Goal: Task Accomplishment & Management: Complete application form

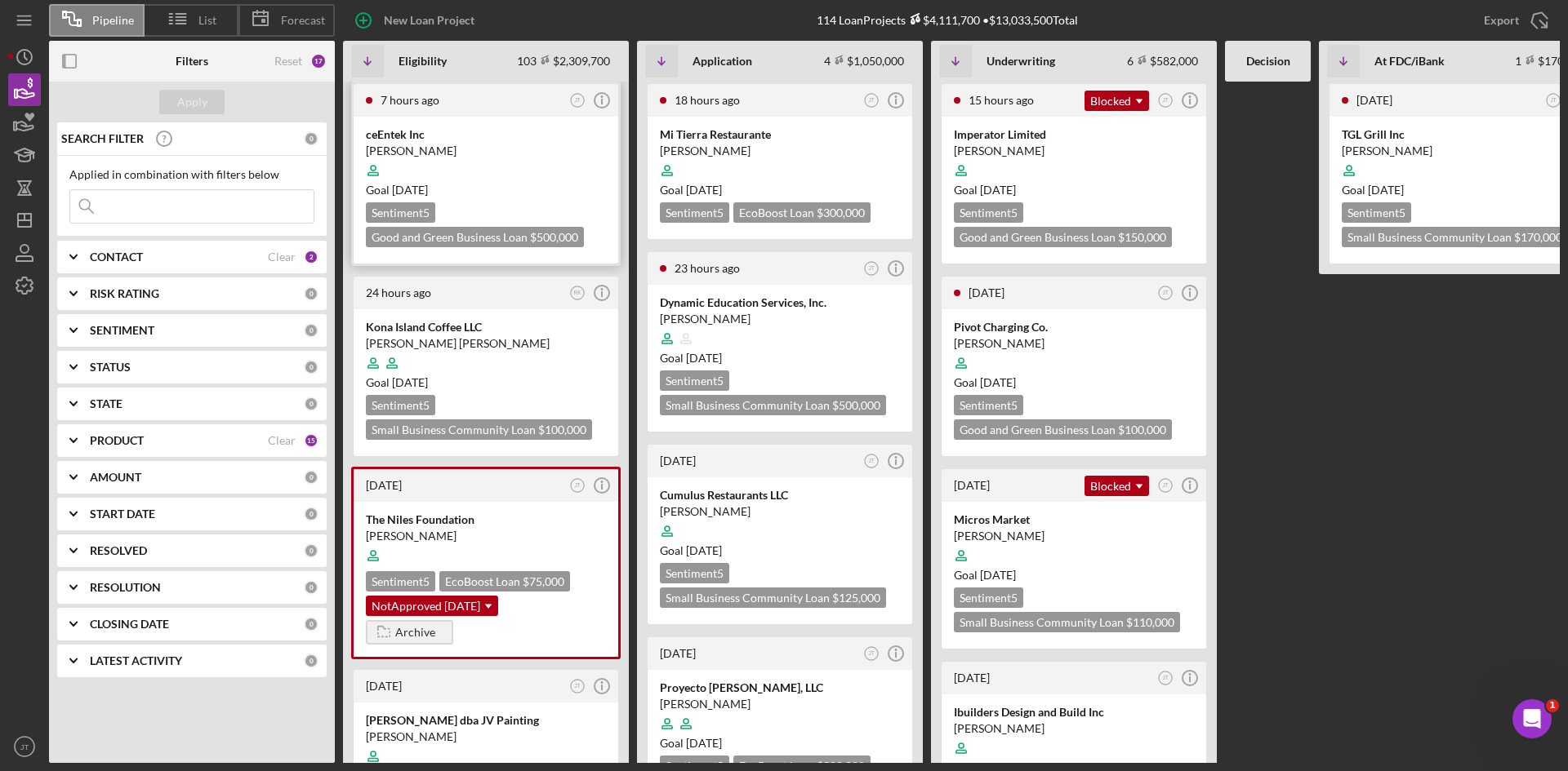
click at [575, 145] on div "[PERSON_NAME]" at bounding box center [485, 151] width 240 height 17
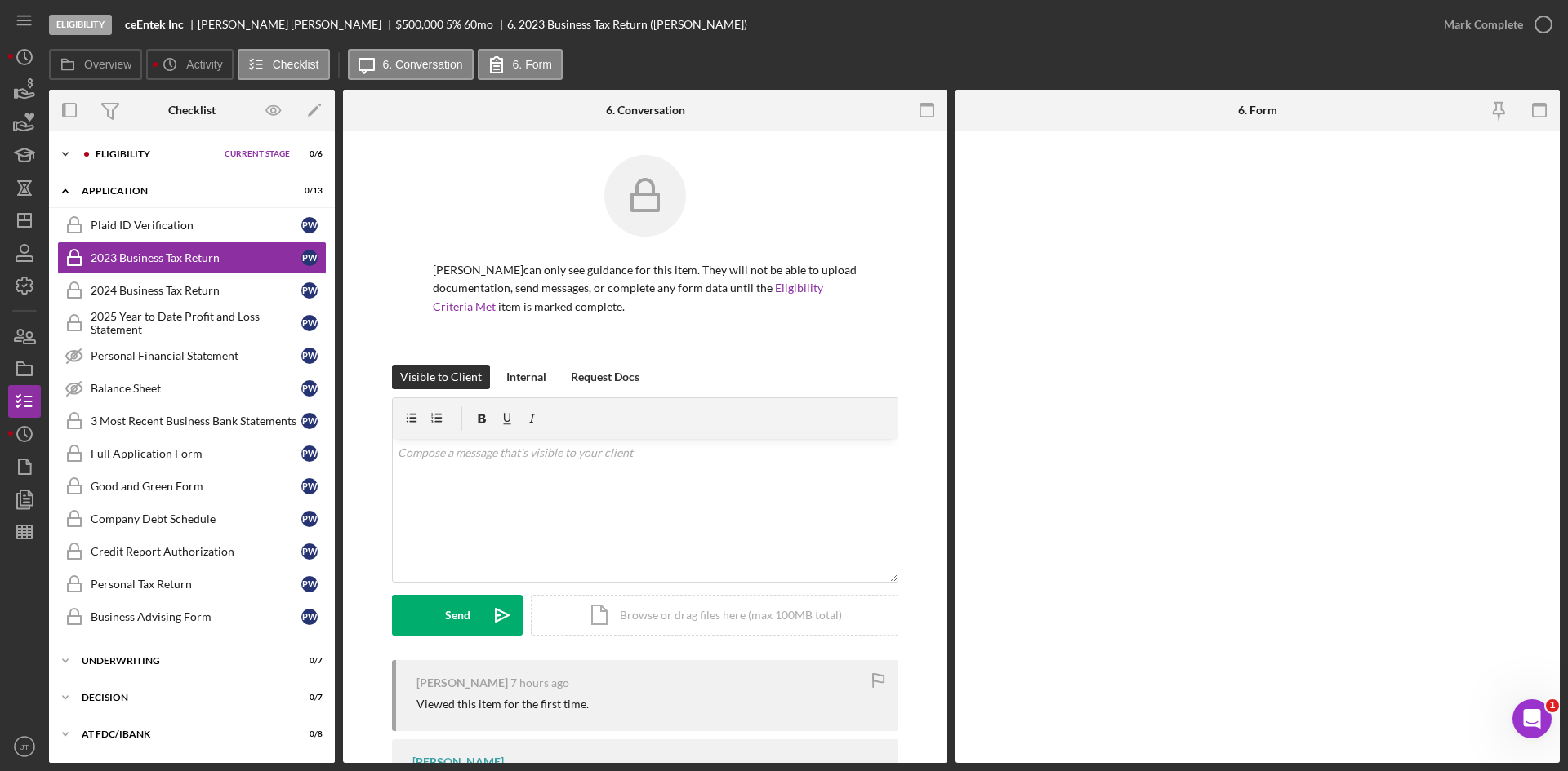
click at [145, 158] on div "Eligibility" at bounding box center [155, 154] width 121 height 10
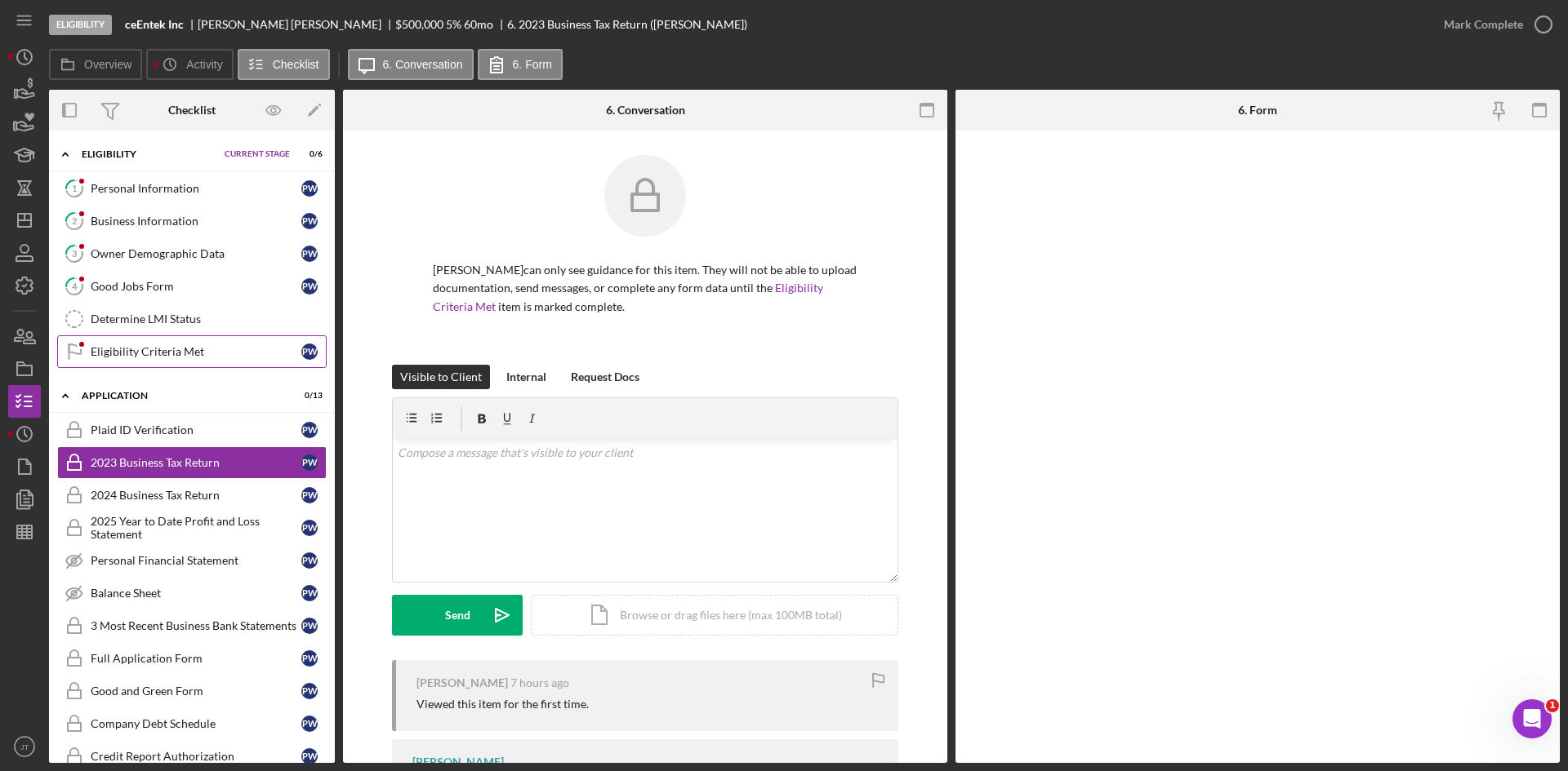
click at [148, 343] on link "Eligibility Criteria Met Eligibility Criteria Met P W" at bounding box center [192, 351] width 269 height 33
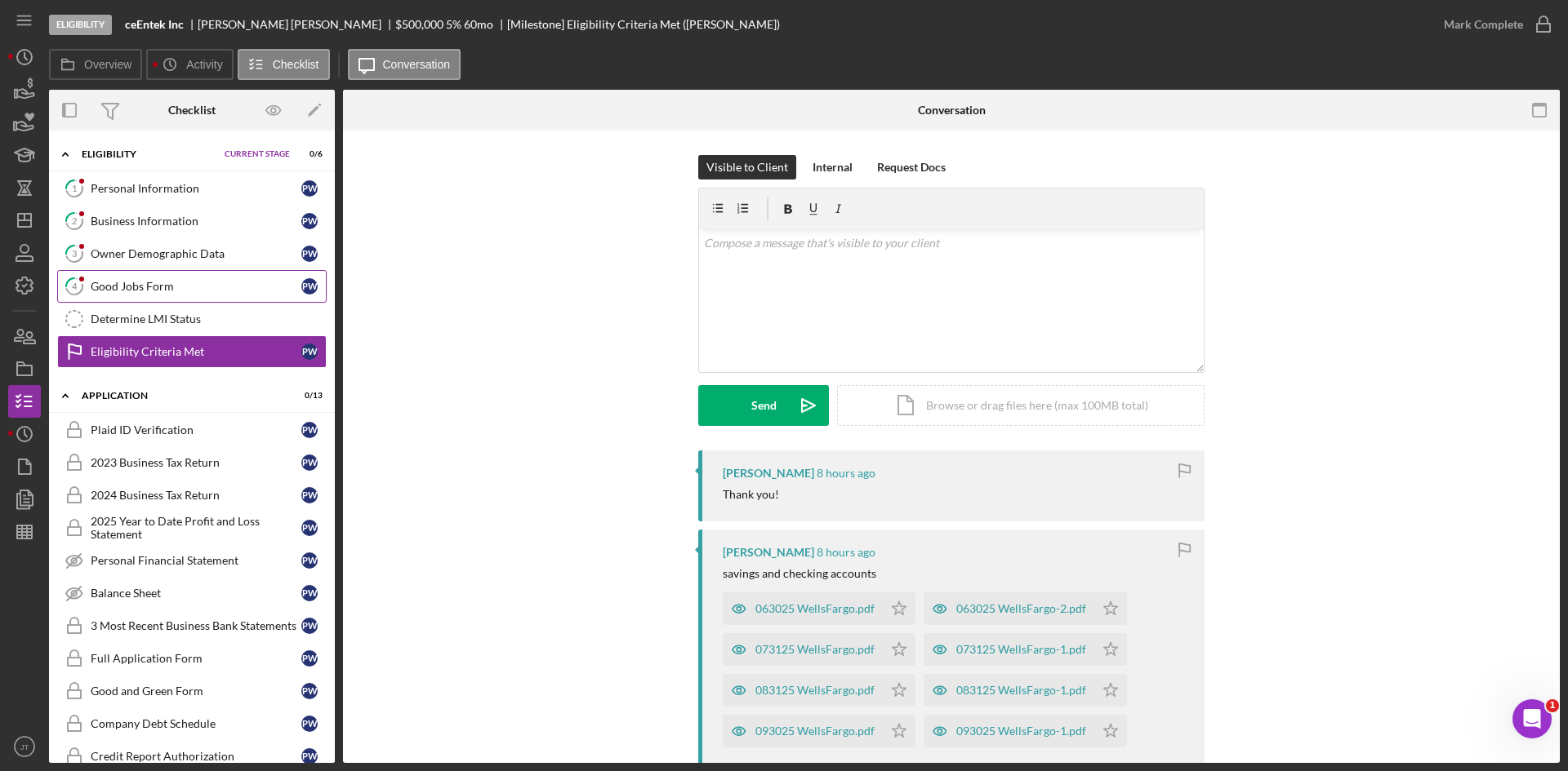
click at [141, 287] on div "Good Jobs Form" at bounding box center [195, 286] width 210 height 13
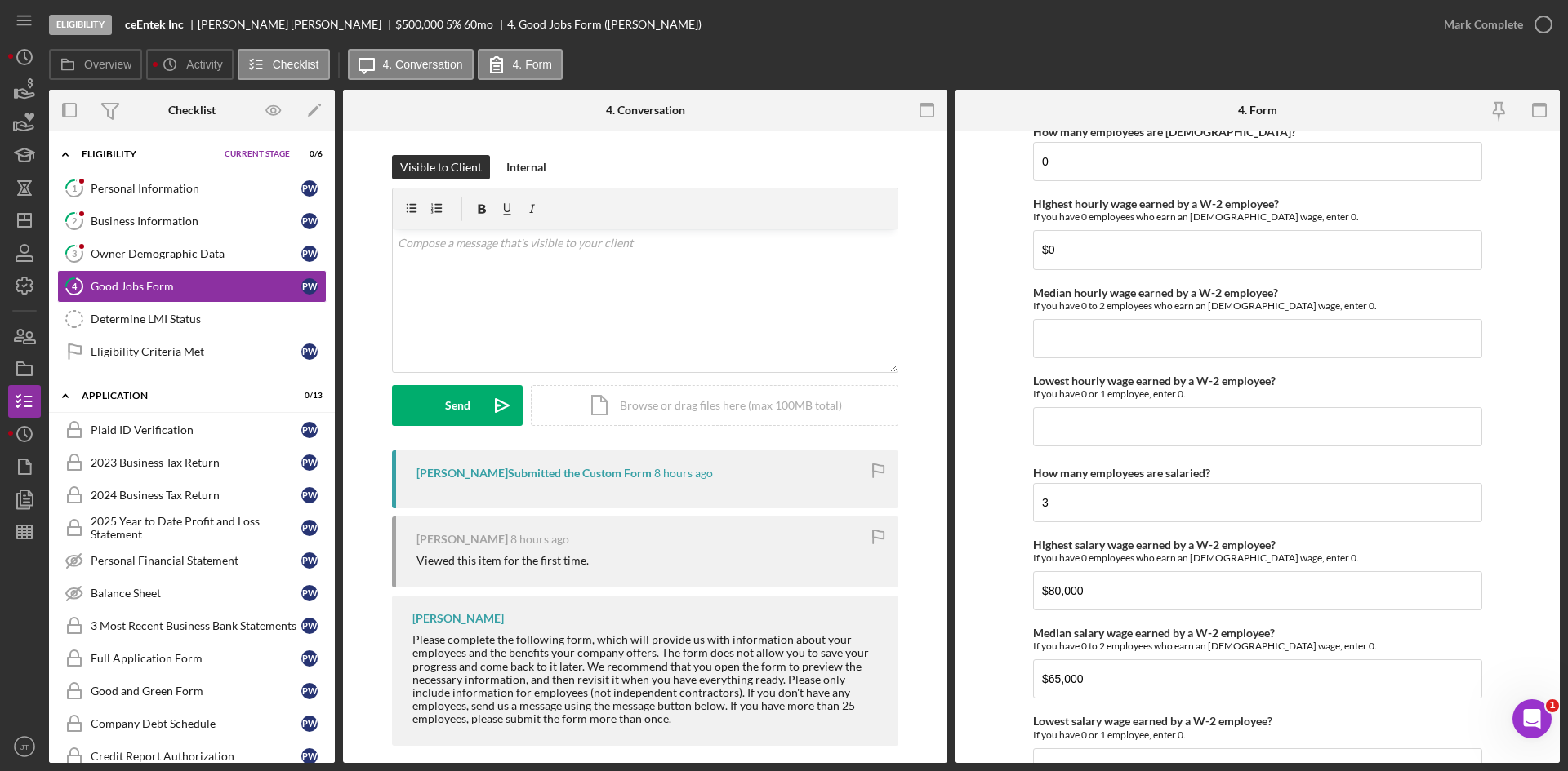
scroll to position [3516, 0]
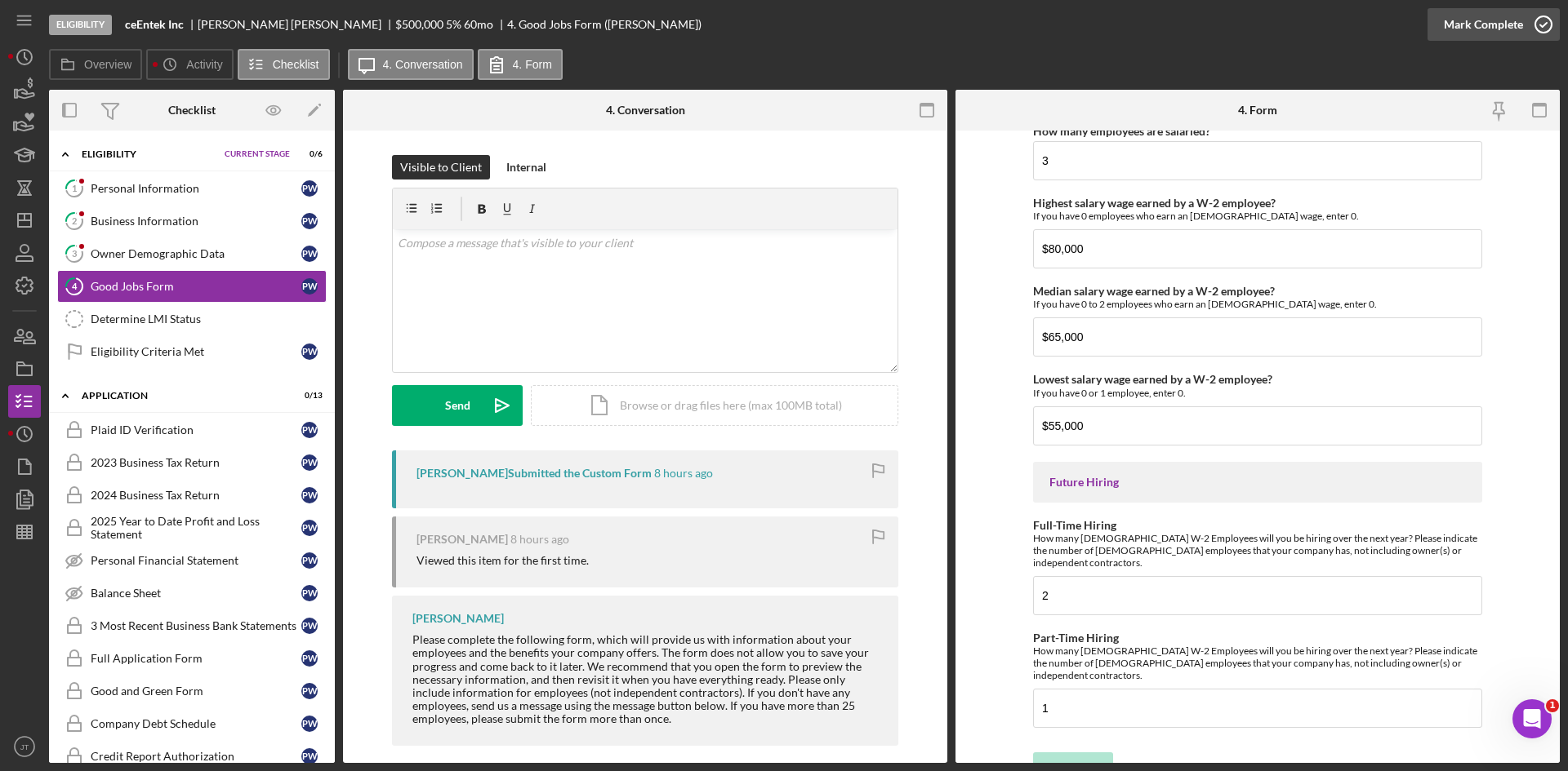
click at [1474, 24] on div "Mark Complete" at bounding box center [1483, 24] width 79 height 33
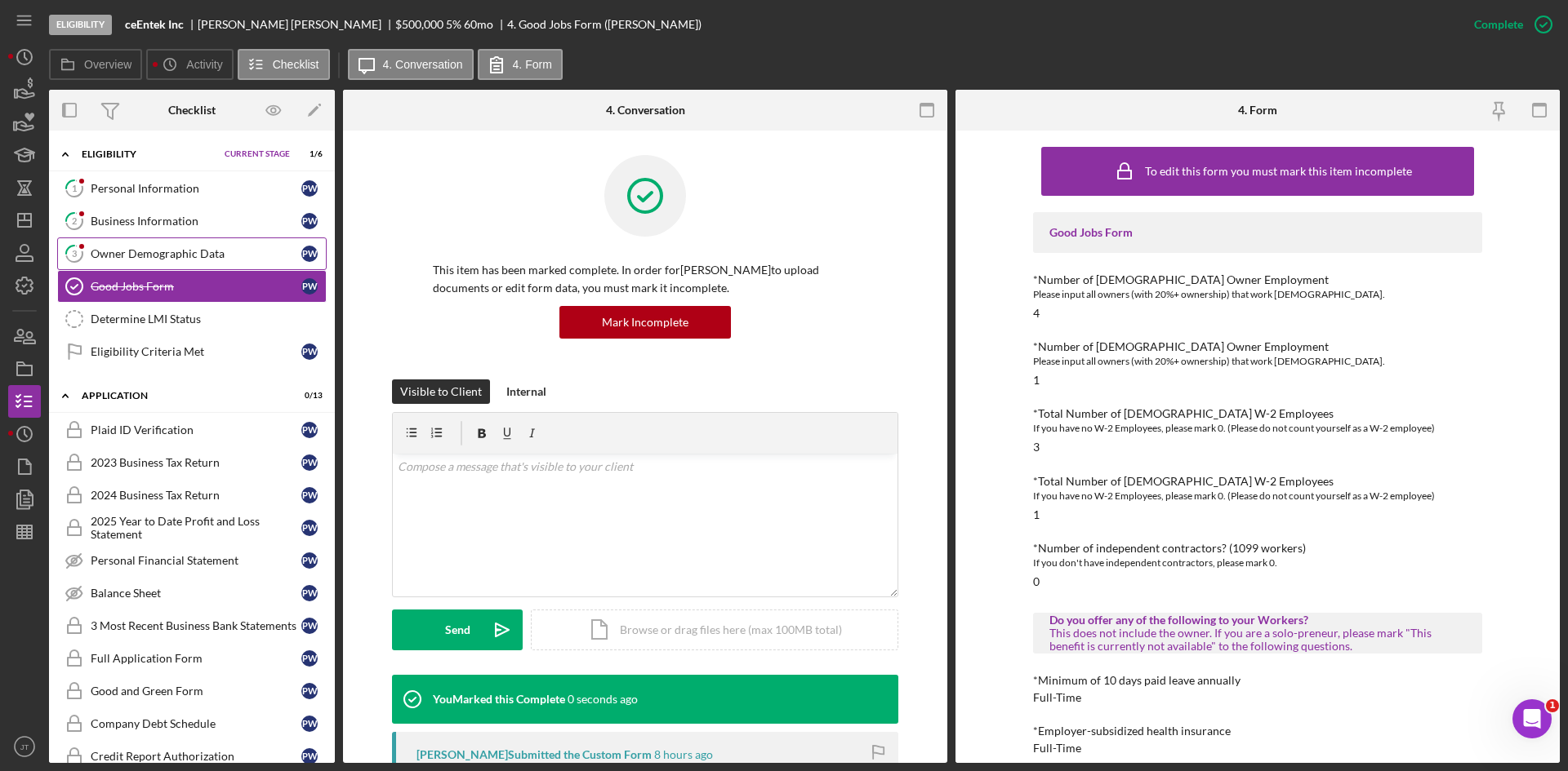
click at [153, 253] on div "Owner Demographic Data" at bounding box center [195, 253] width 210 height 13
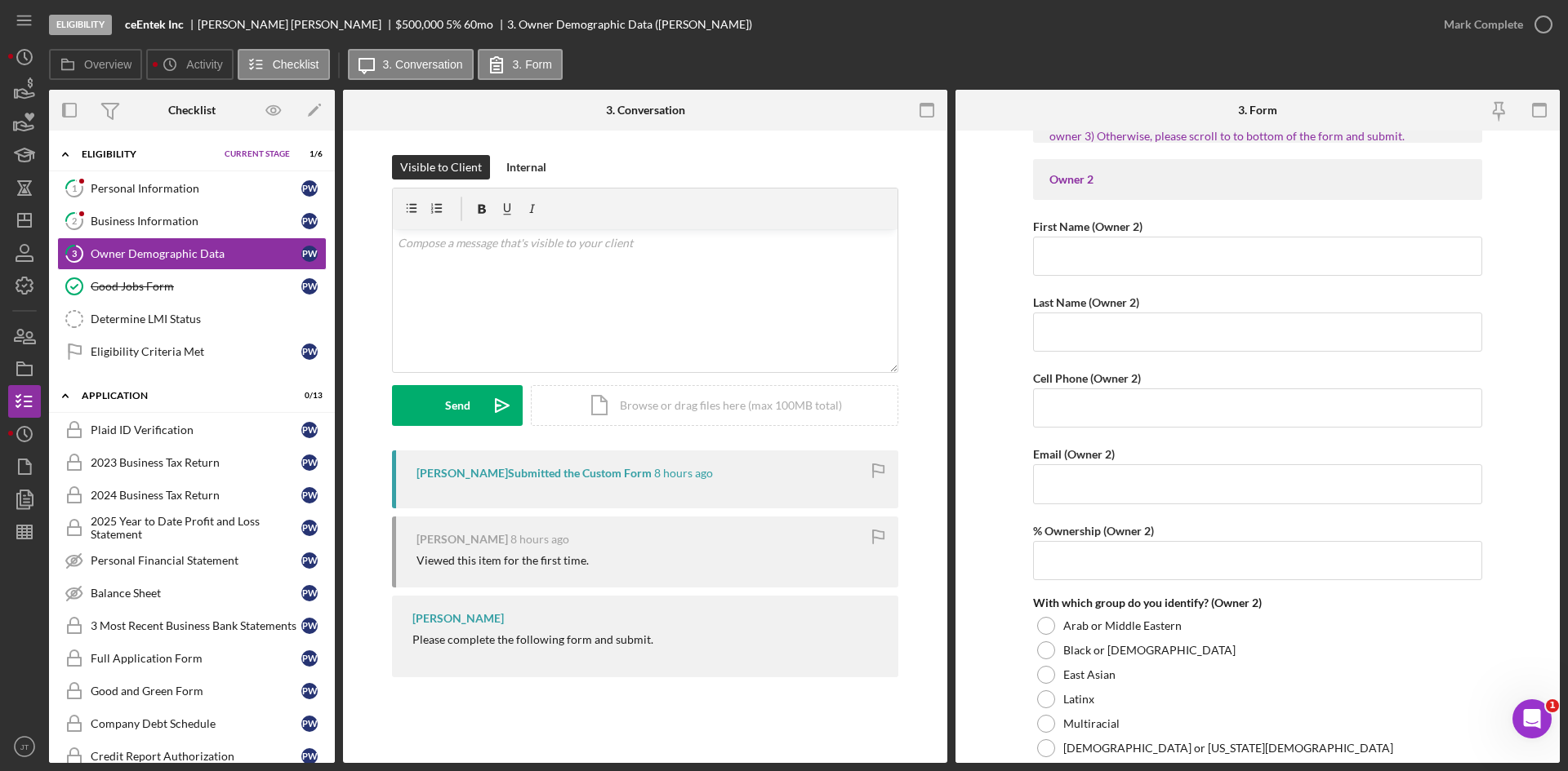
scroll to position [1719, 0]
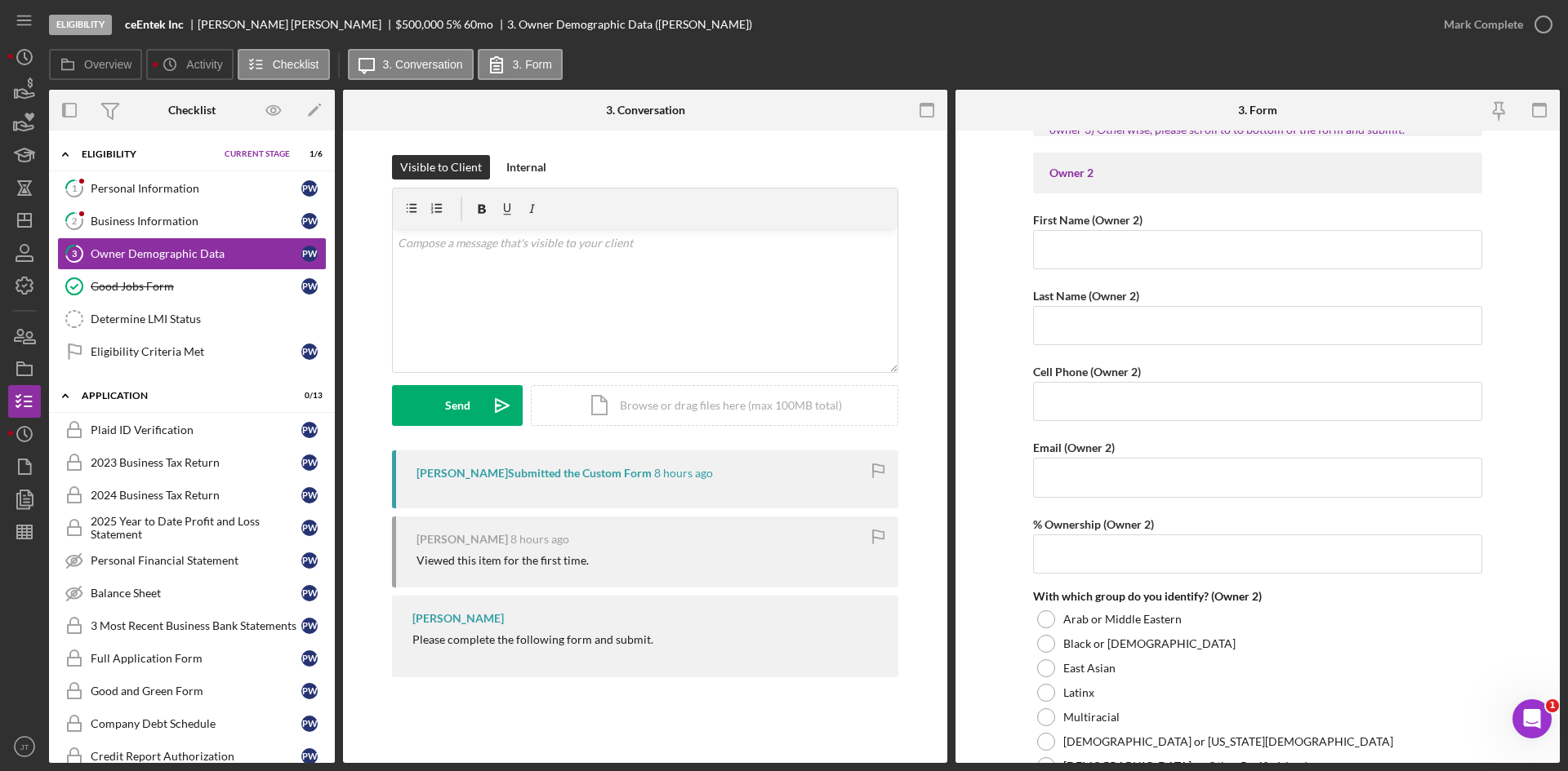
click at [1499, 45] on div "Mark Complete" at bounding box center [1493, 25] width 132 height 49
click at [1499, 34] on div "Mark Complete" at bounding box center [1483, 24] width 79 height 33
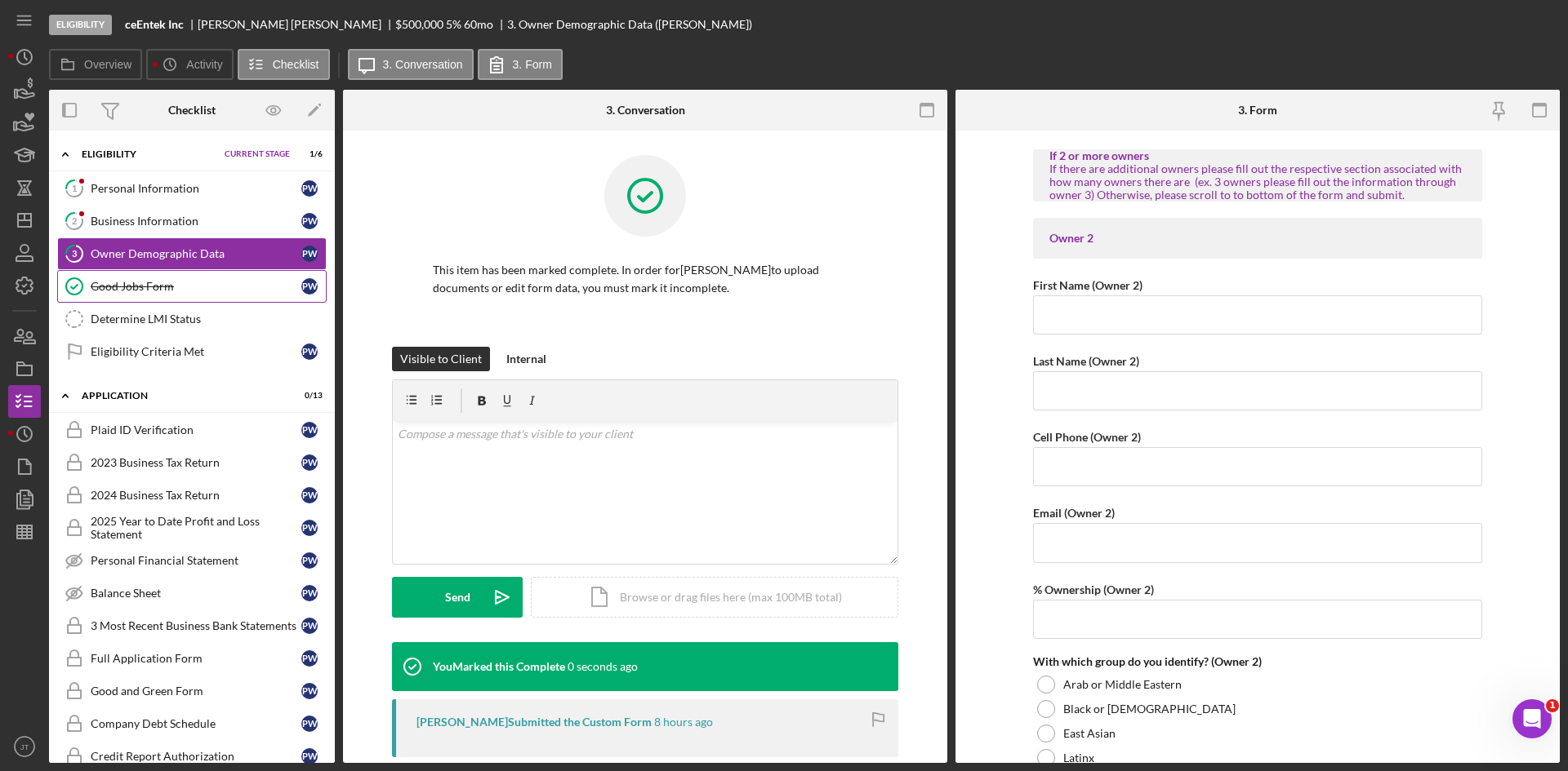
scroll to position [1784, 0]
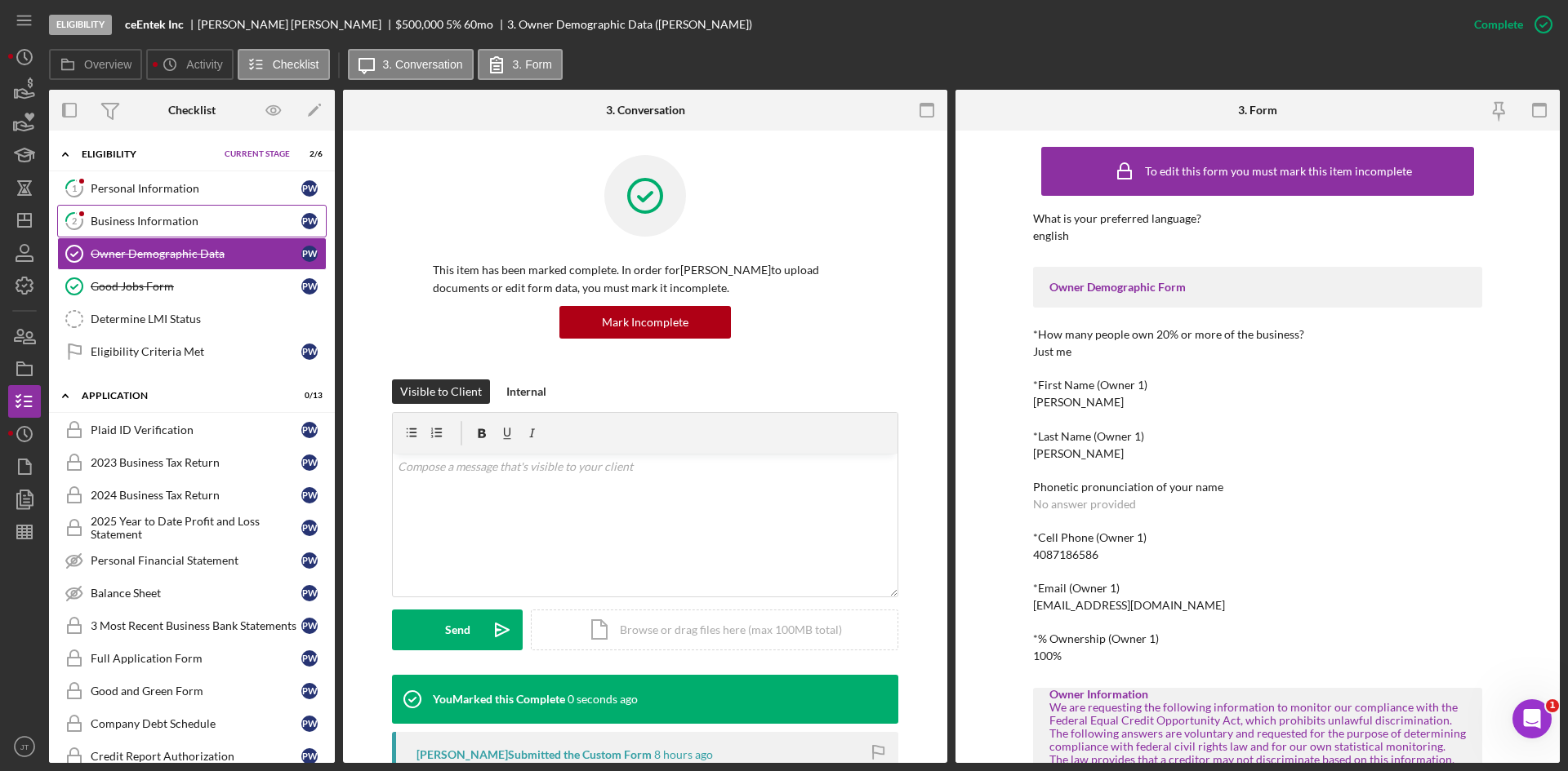
click at [165, 215] on div "Business Information" at bounding box center [195, 221] width 210 height 13
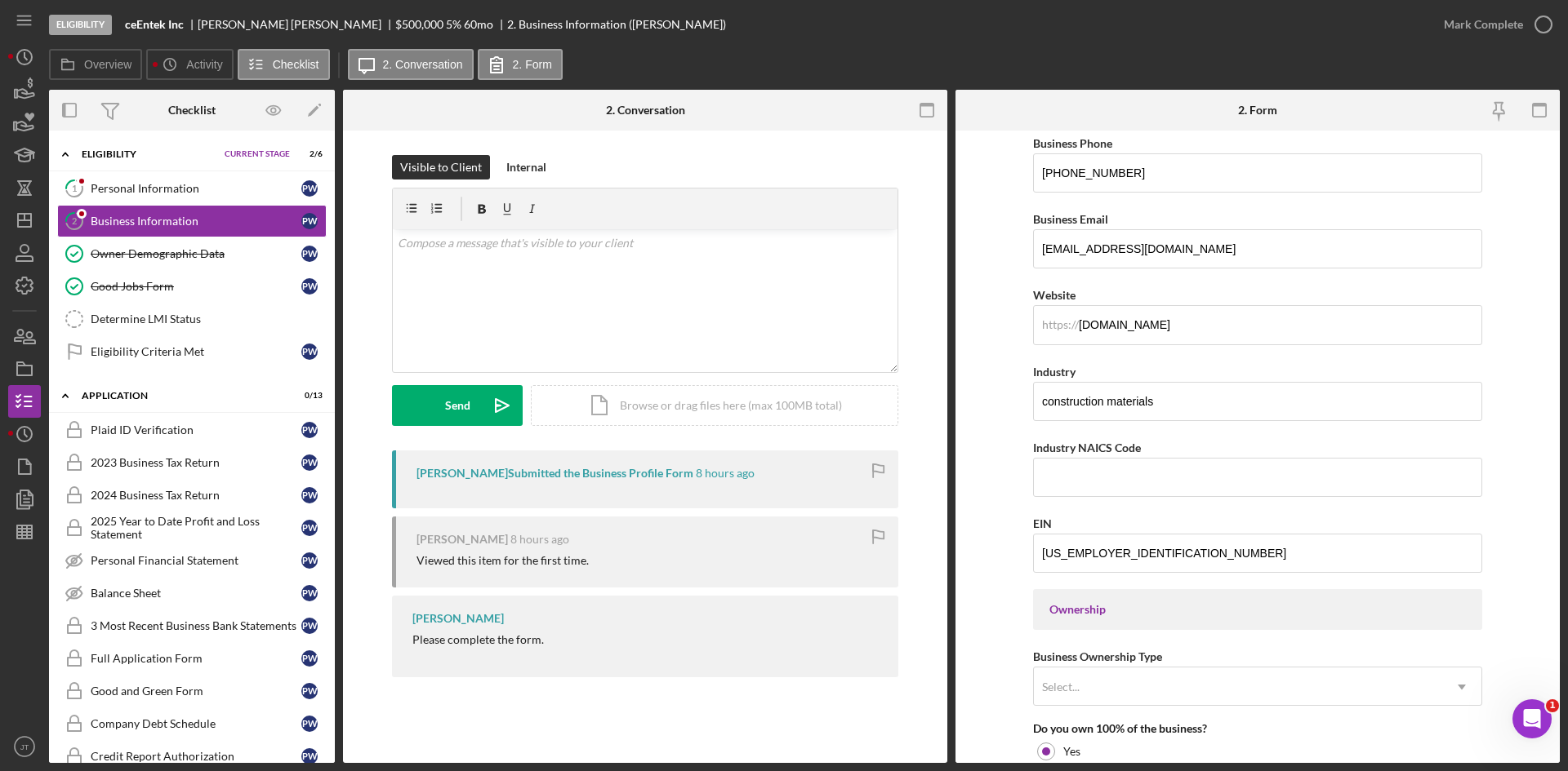
scroll to position [305, 0]
click at [1225, 322] on input "[DOMAIN_NAME]" at bounding box center [1257, 323] width 449 height 40
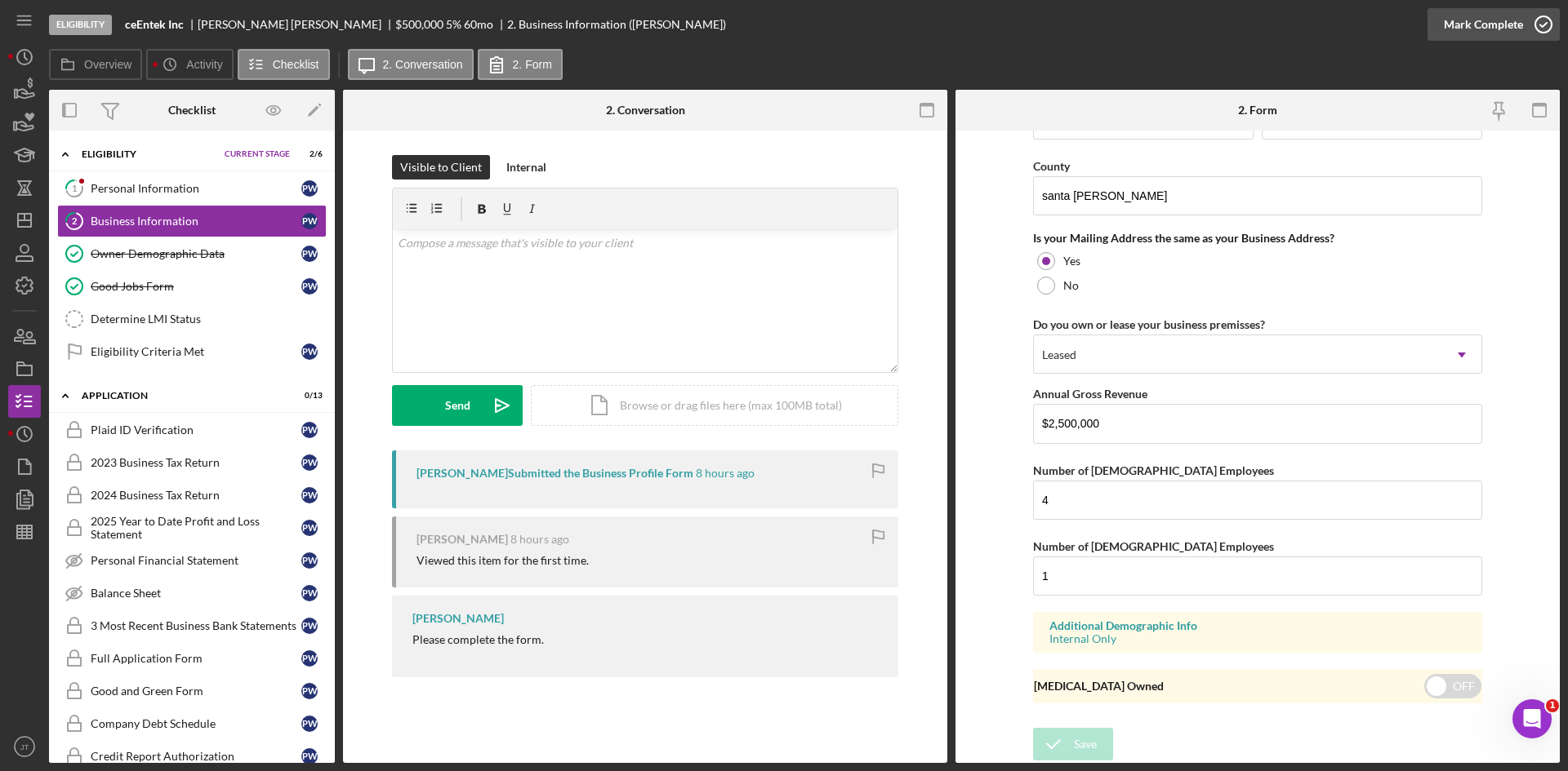
click at [1492, 39] on div "Mark Complete" at bounding box center [1483, 24] width 79 height 33
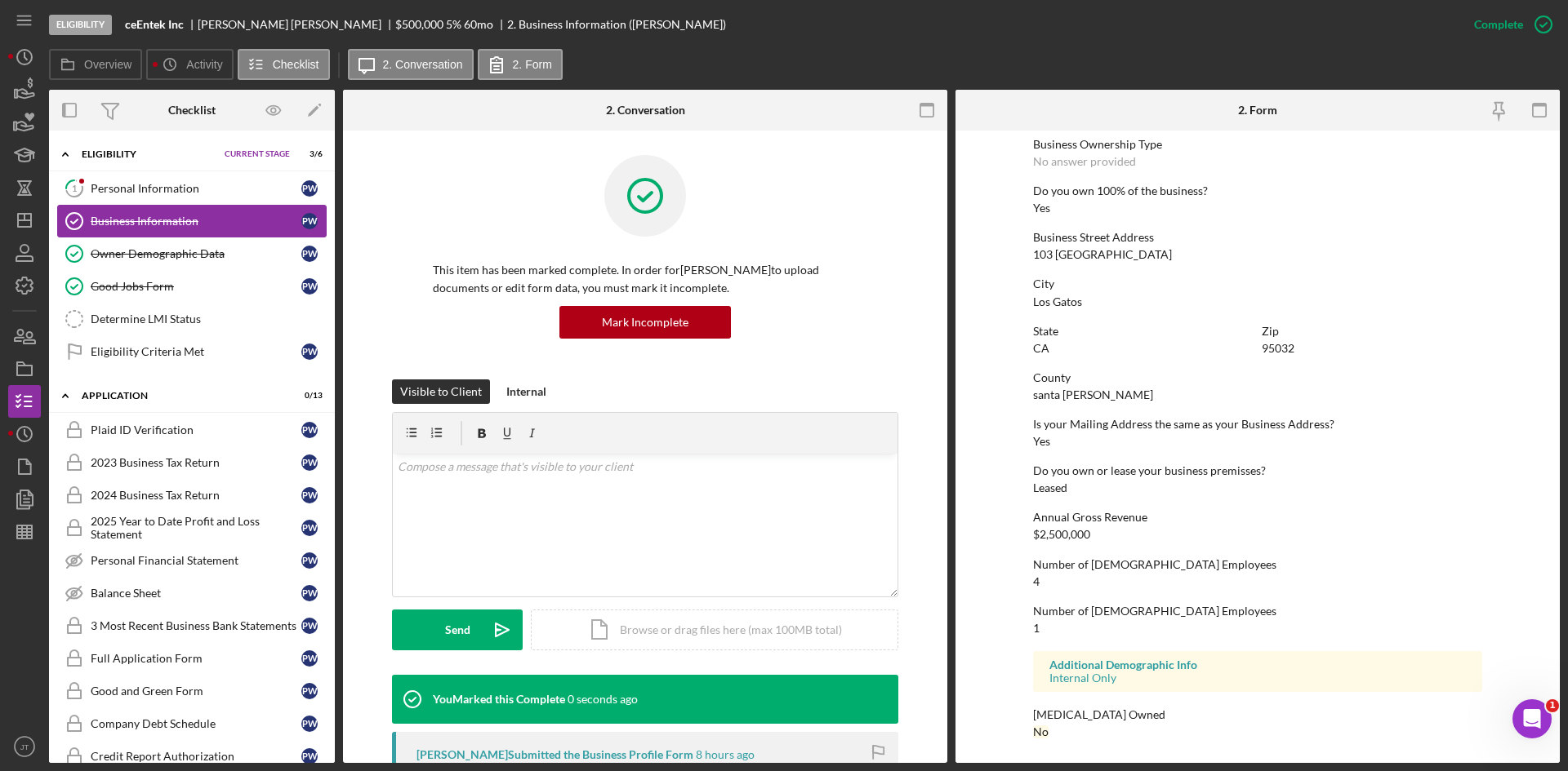
scroll to position [598, 0]
click at [180, 195] on div "Personal Information" at bounding box center [195, 188] width 210 height 13
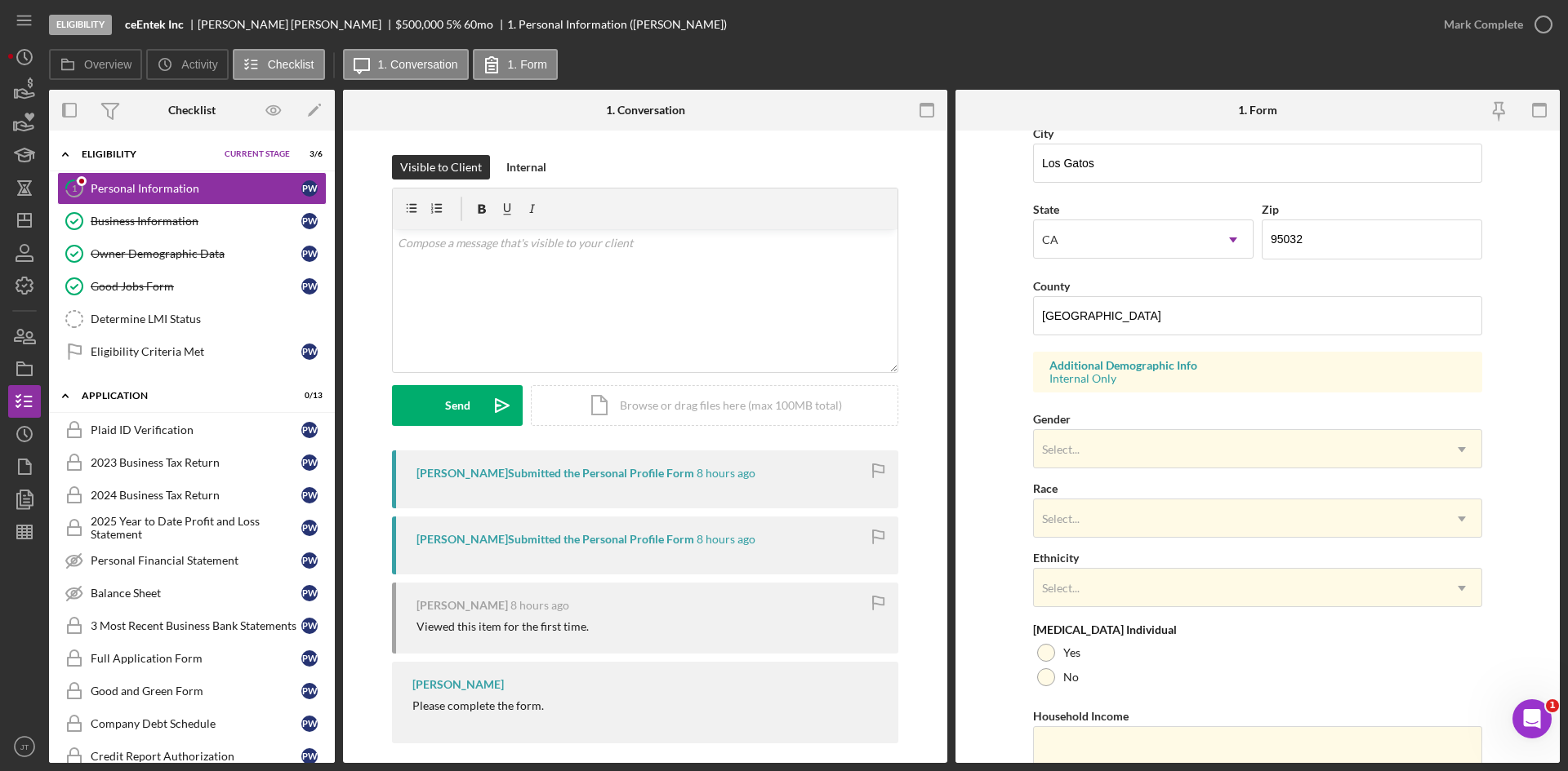
scroll to position [457, 0]
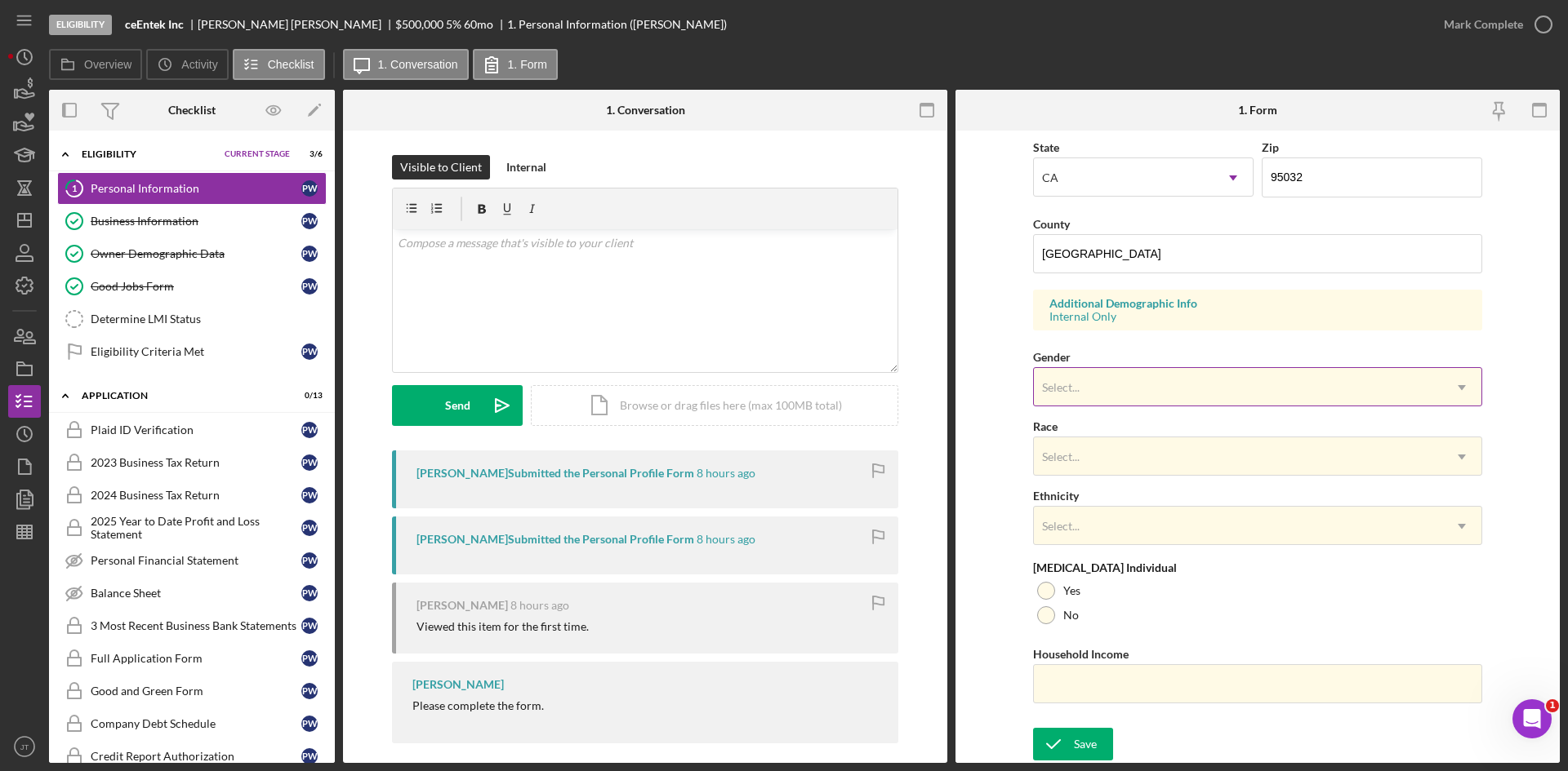
click at [1102, 379] on div "Select..." at bounding box center [1238, 387] width 409 height 38
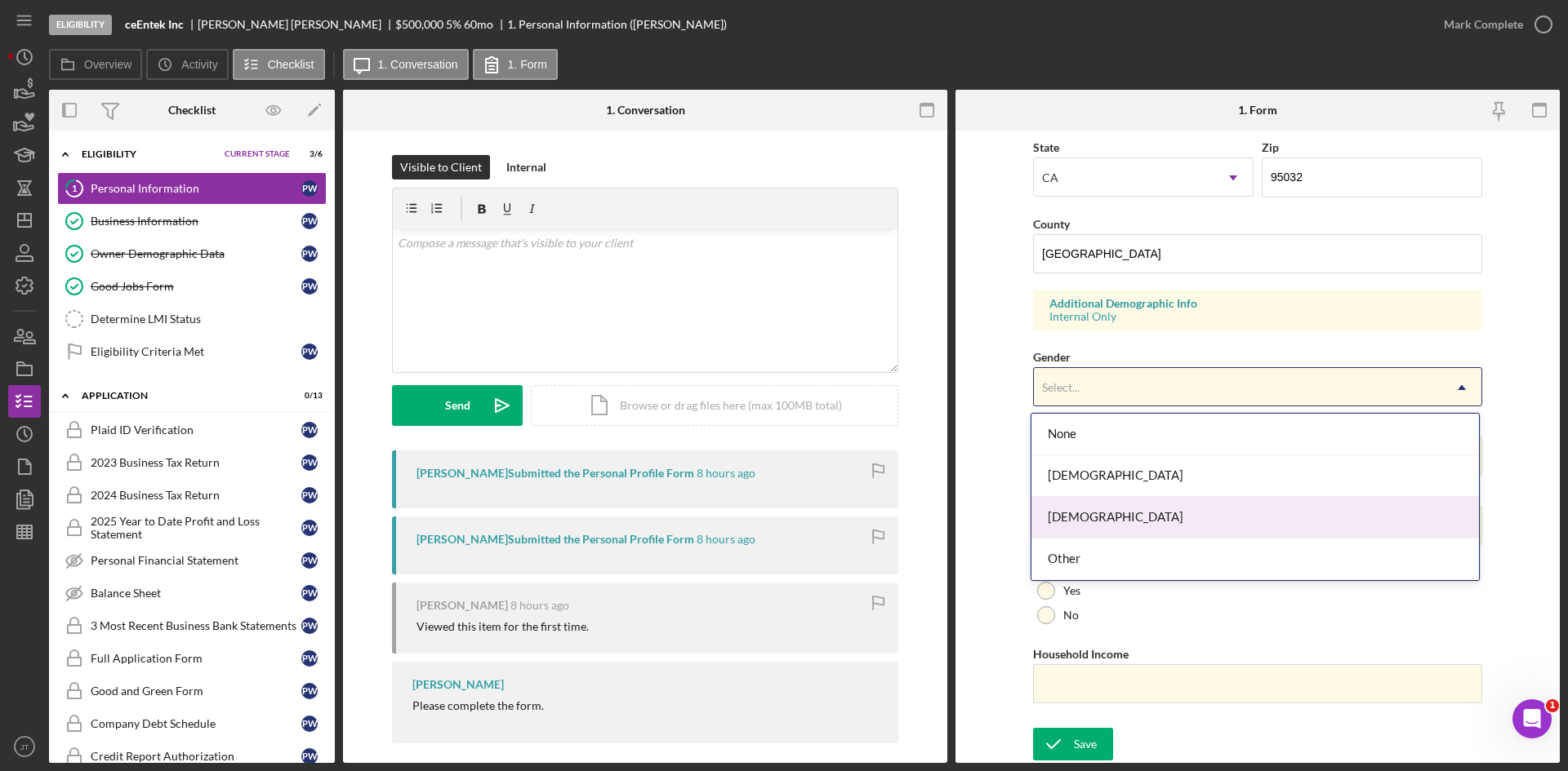
click at [1057, 508] on div "[DEMOGRAPHIC_DATA]" at bounding box center [1255, 518] width 447 height 41
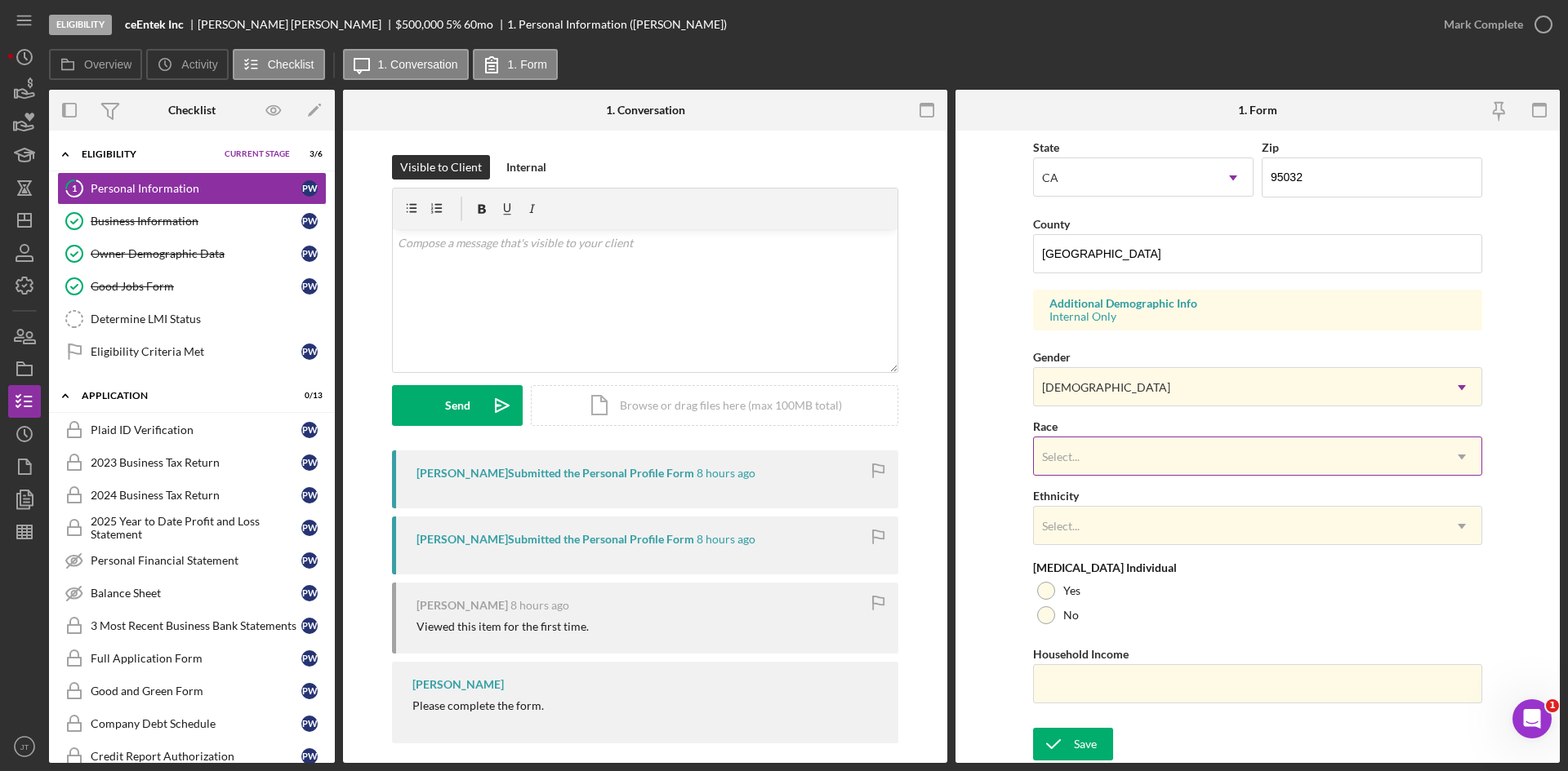
click at [1082, 454] on div "Select..." at bounding box center [1238, 457] width 409 height 38
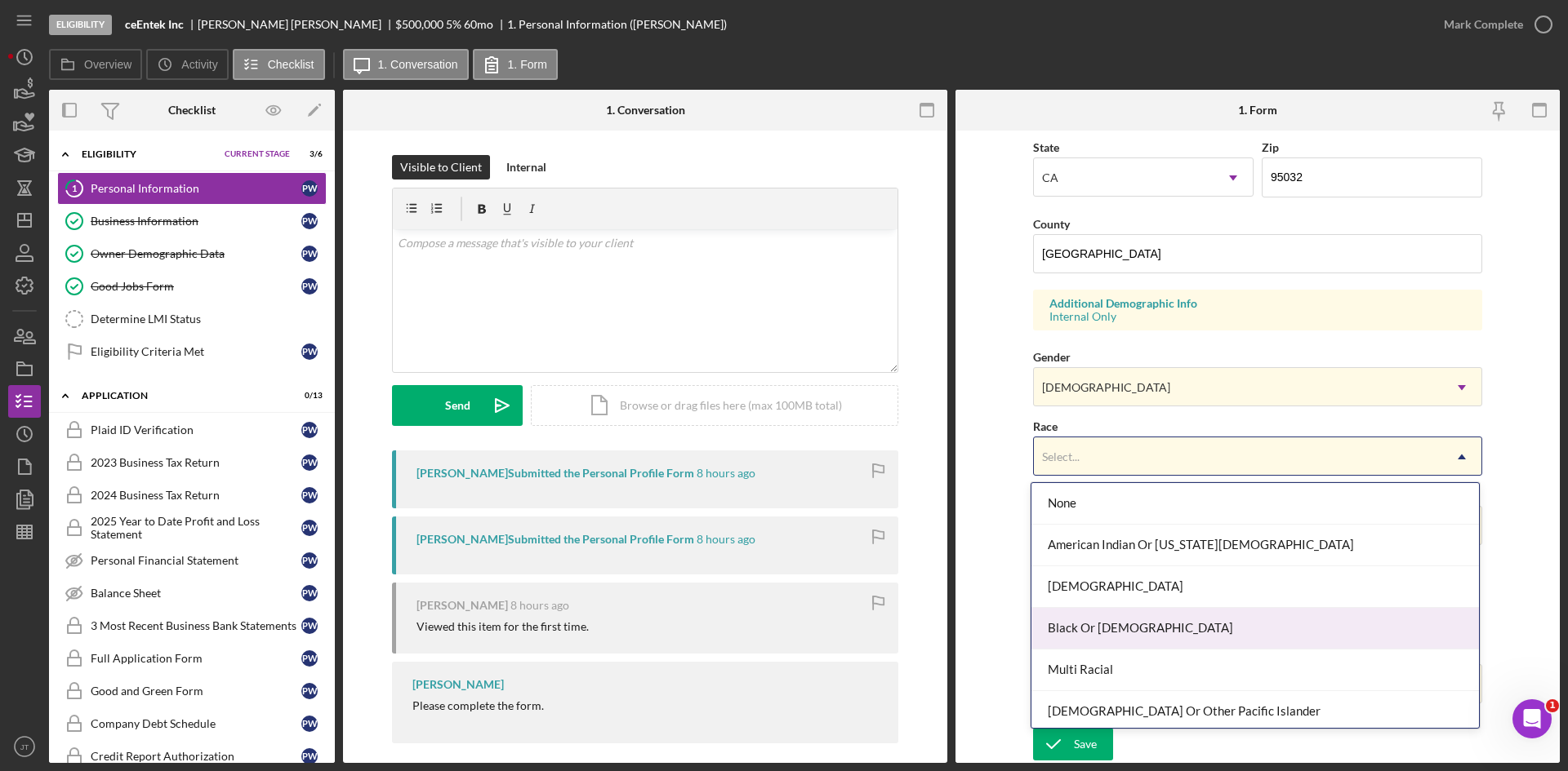
scroll to position [88, 0]
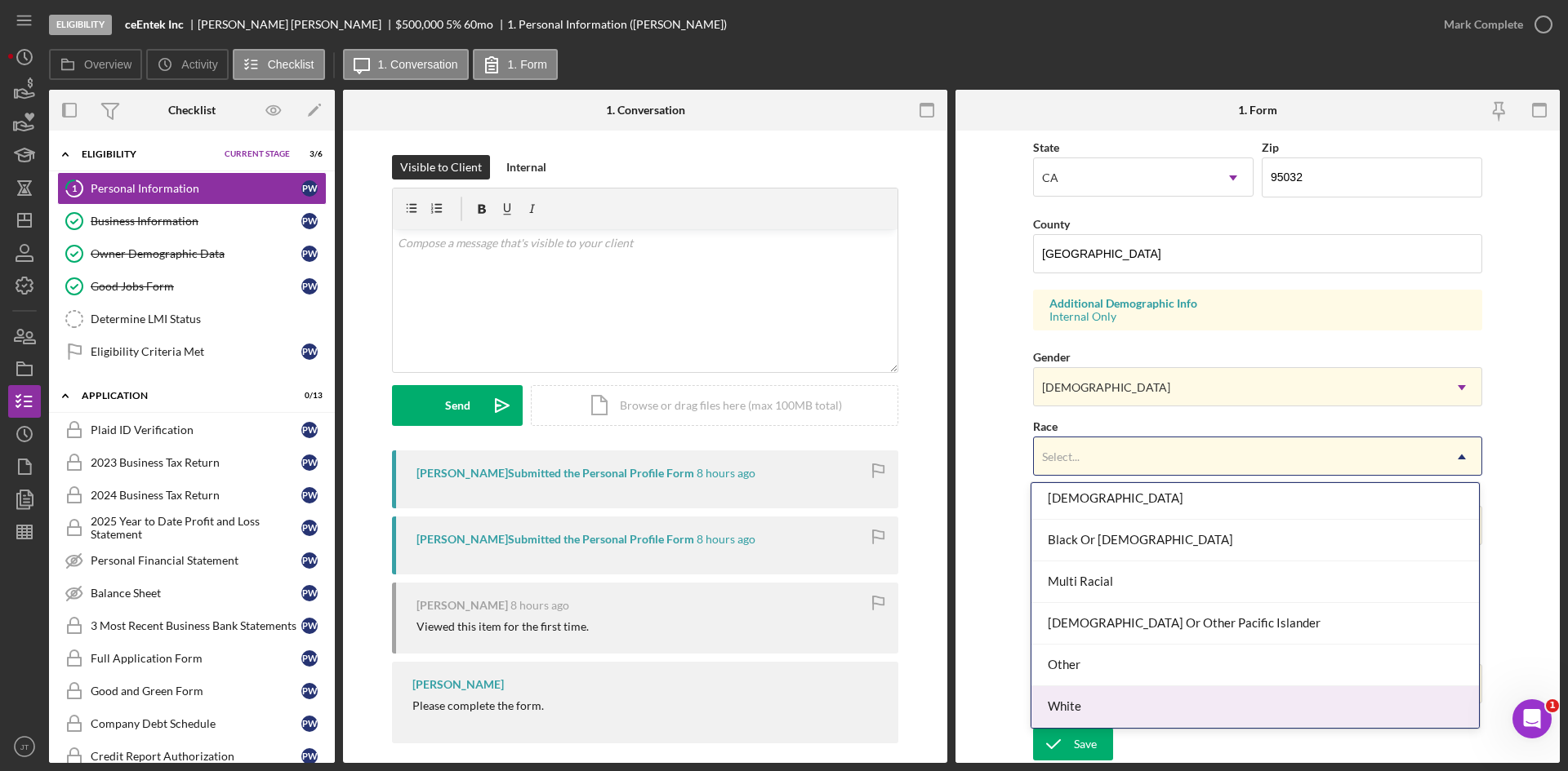
click at [1076, 702] on div "White" at bounding box center [1255, 707] width 447 height 41
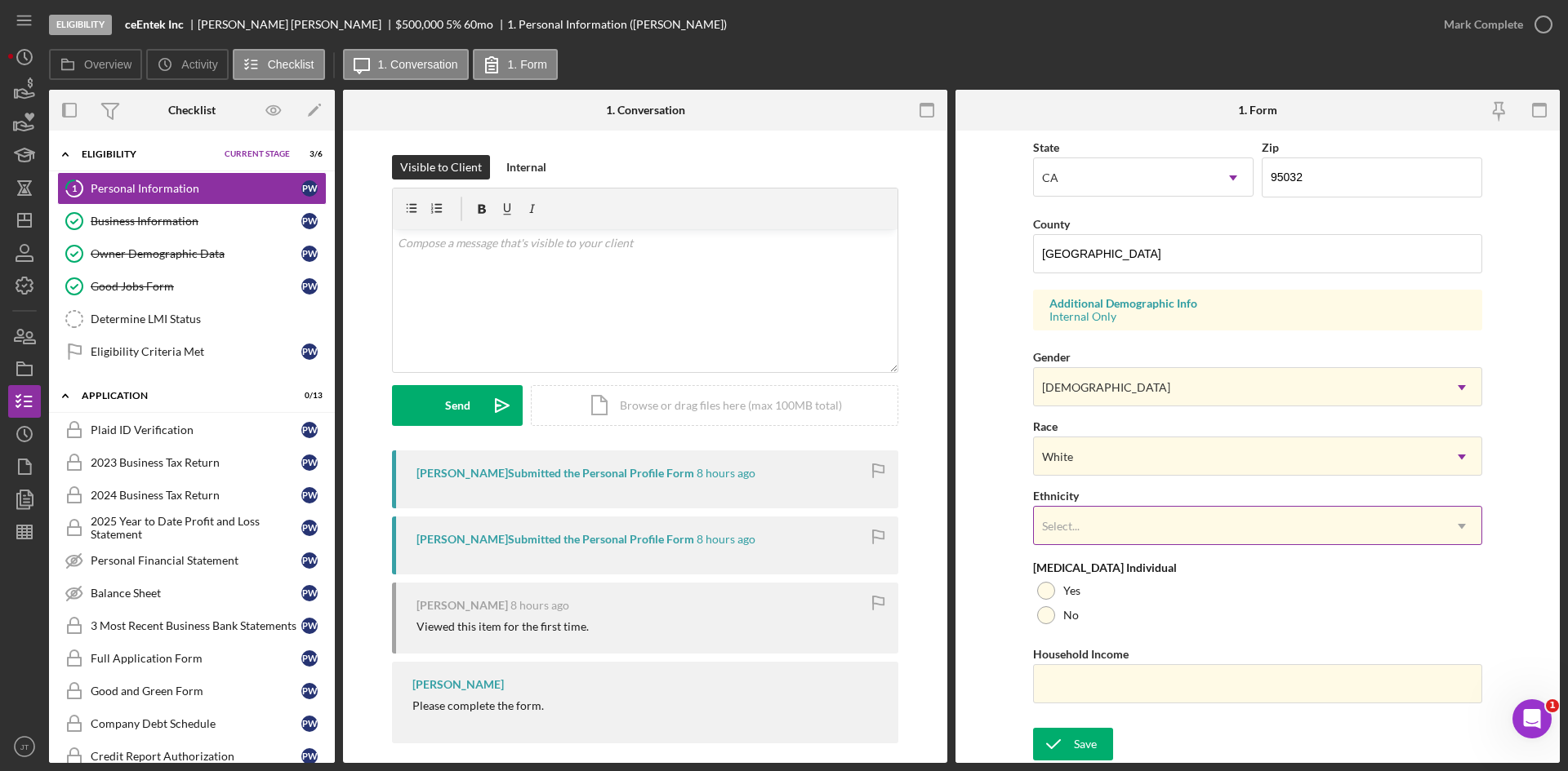
click at [1087, 534] on div "Select..." at bounding box center [1238, 526] width 409 height 38
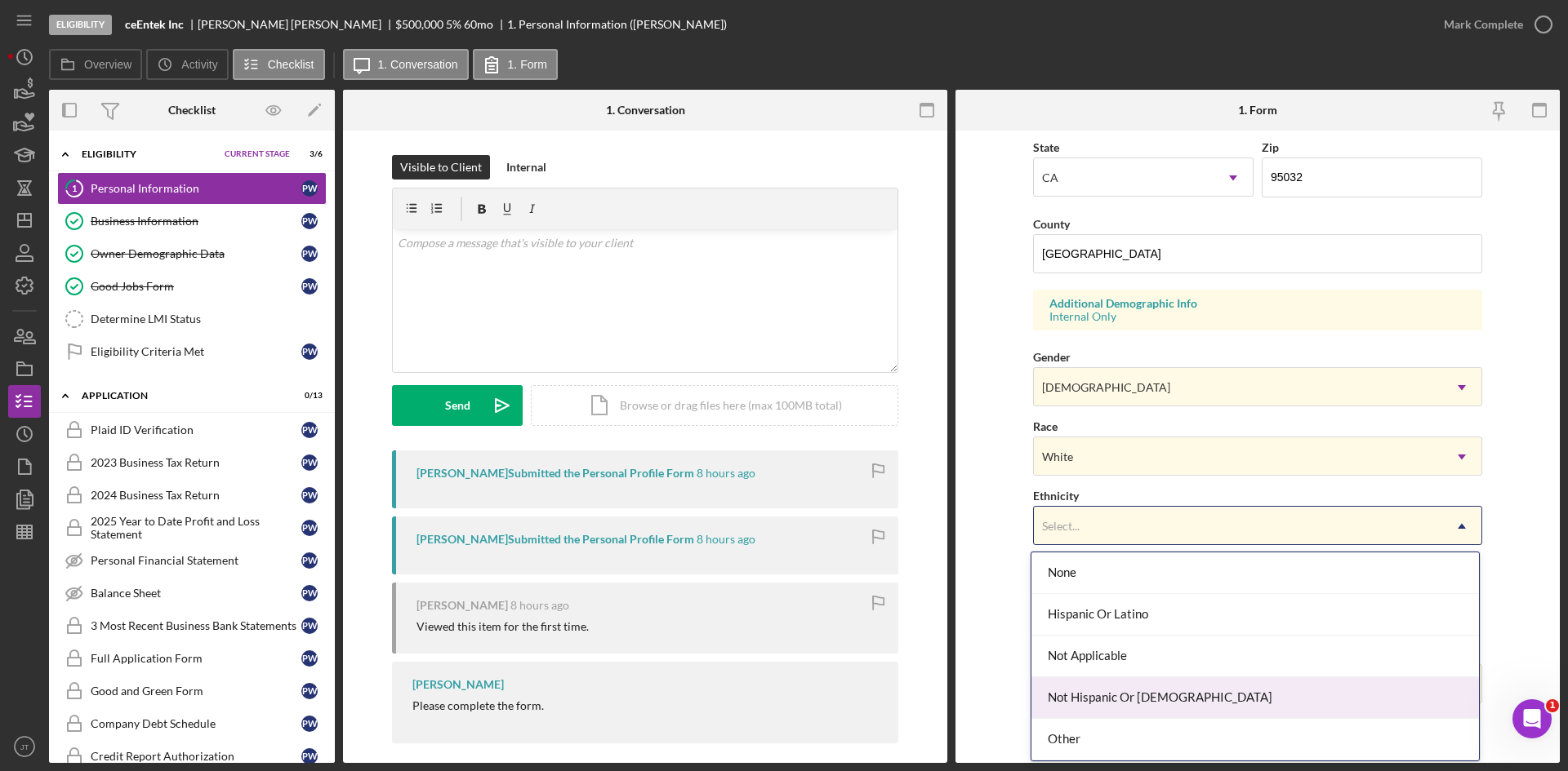
click at [1092, 691] on div "Not Hispanic Or [DEMOGRAPHIC_DATA]" at bounding box center [1255, 698] width 447 height 41
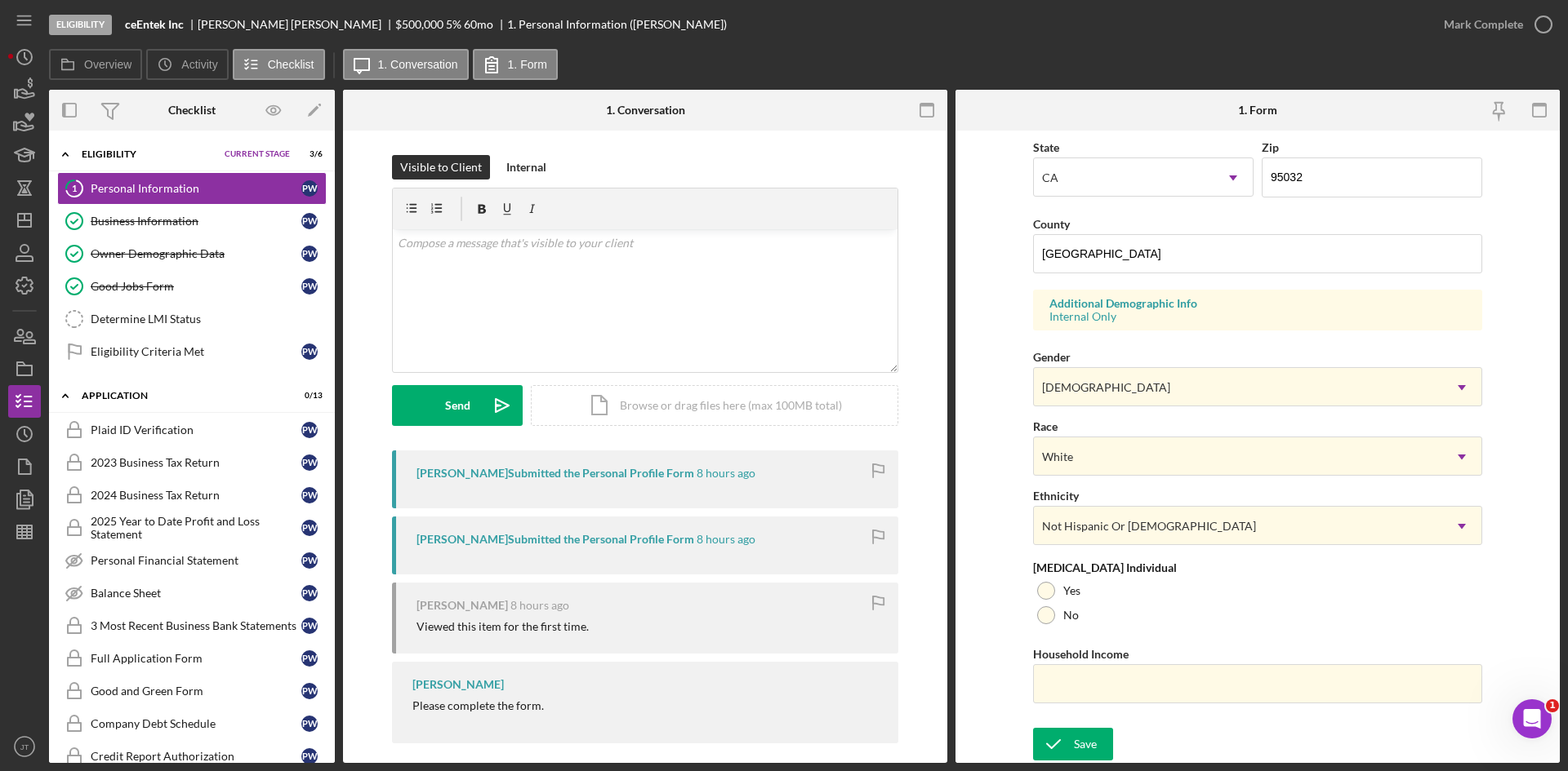
click at [1006, 566] on form "First Name [PERSON_NAME] Middle Name [PERSON_NAME] Last Name [PERSON_NAME] Job …" at bounding box center [1257, 446] width 604 height 633
click at [1096, 745] on button "Save" at bounding box center [1072, 744] width 80 height 33
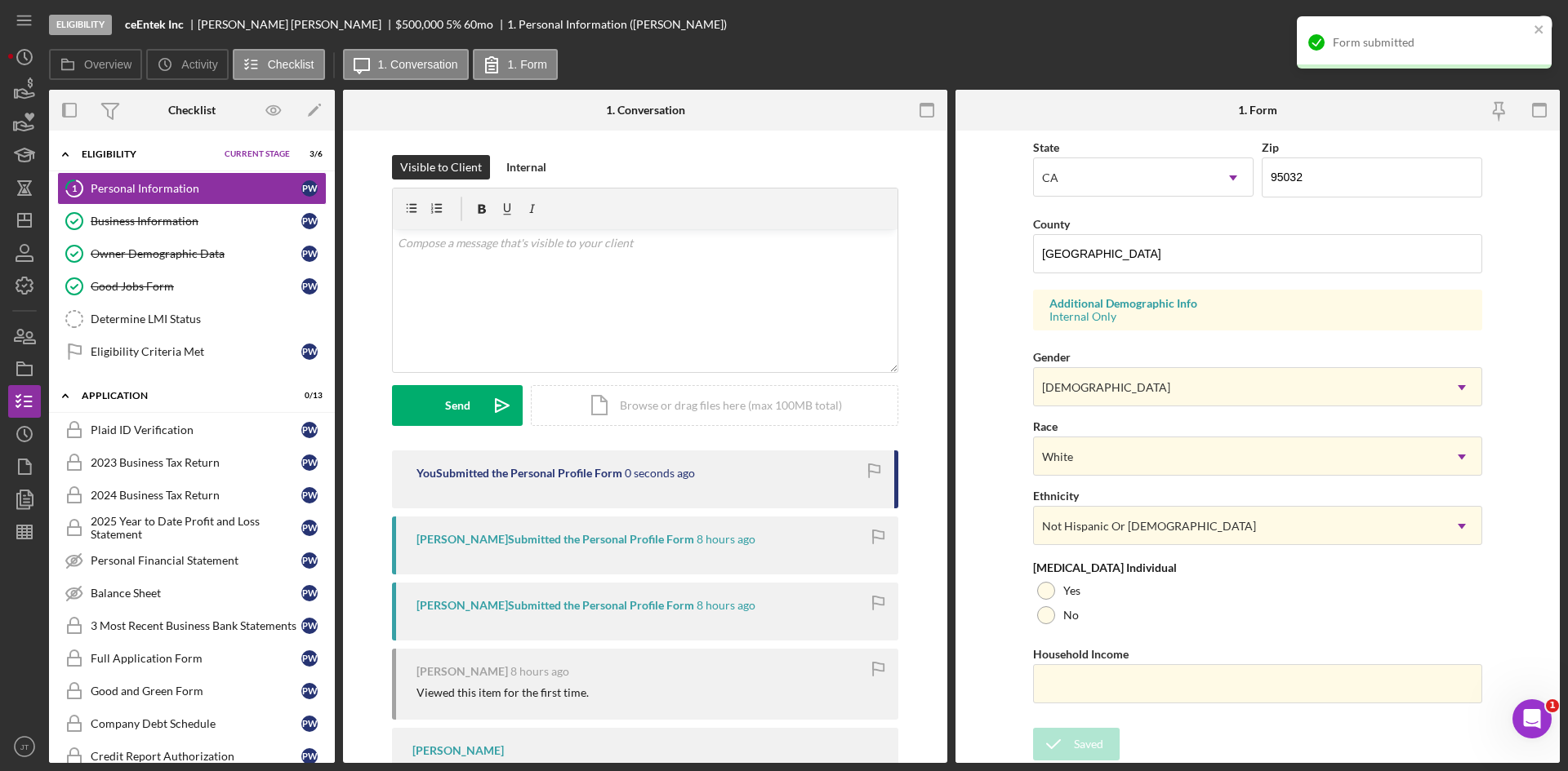
click at [989, 392] on form "First Name [PERSON_NAME] Middle Name [PERSON_NAME] Last Name [PERSON_NAME] Job …" at bounding box center [1257, 446] width 604 height 633
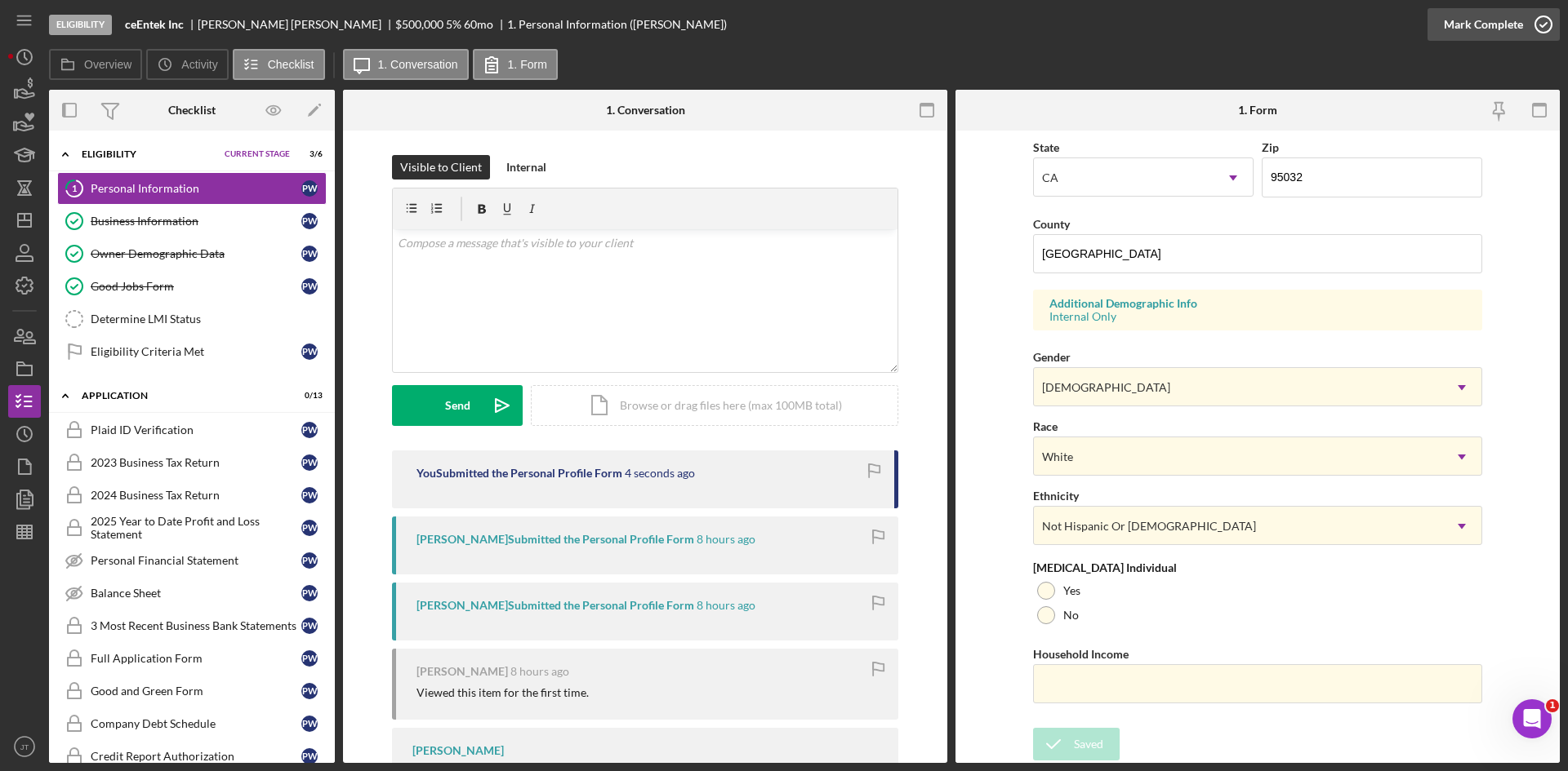
click at [1492, 22] on div "Mark Complete" at bounding box center [1483, 24] width 79 height 33
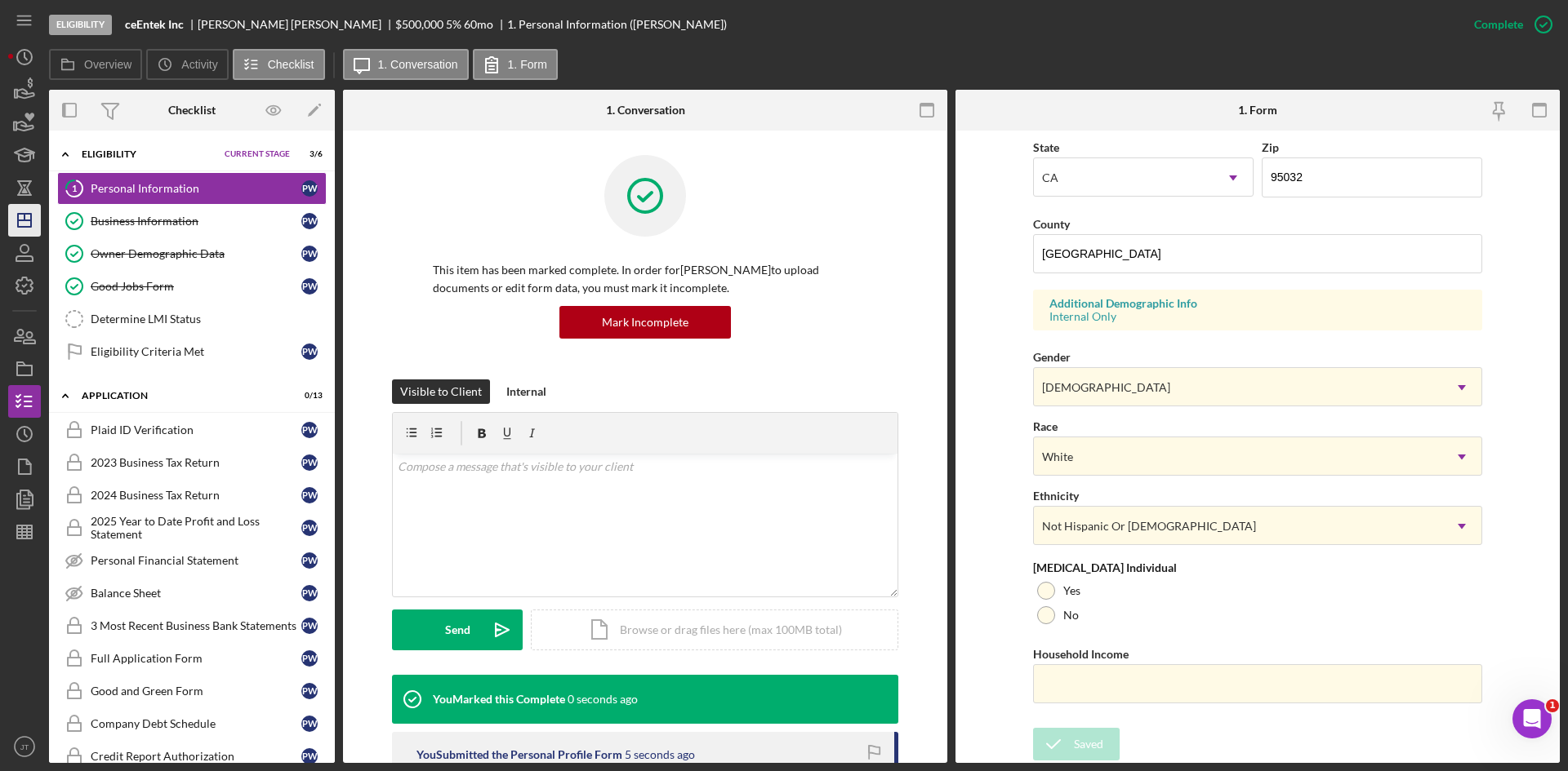
scroll to position [129, 0]
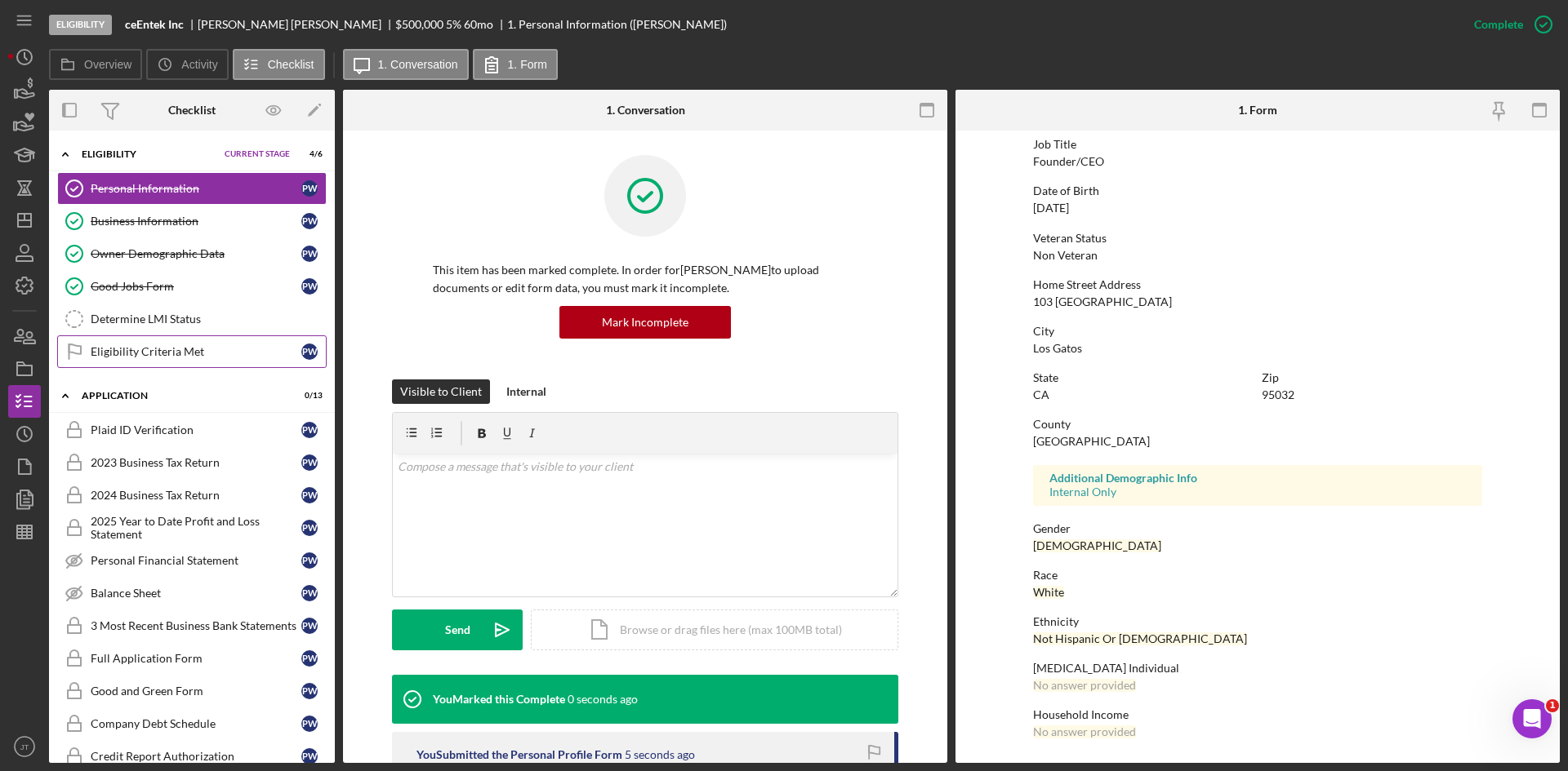
click at [121, 350] on div "Eligibility Criteria Met" at bounding box center [195, 351] width 210 height 13
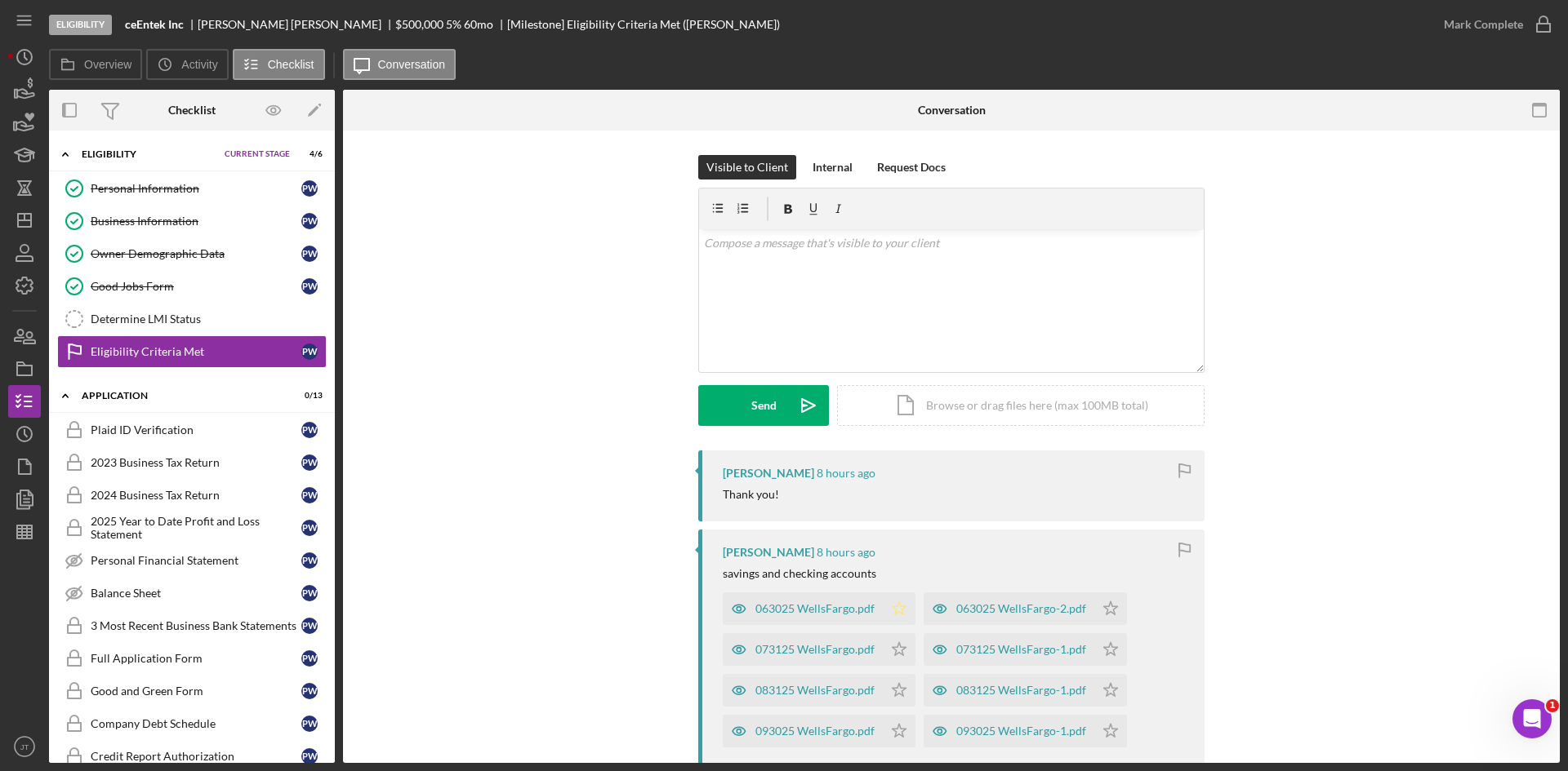
click at [904, 613] on icon "Icon/Star" at bounding box center [898, 608] width 33 height 33
click at [1514, 28] on div "Mark Complete" at bounding box center [1483, 24] width 79 height 33
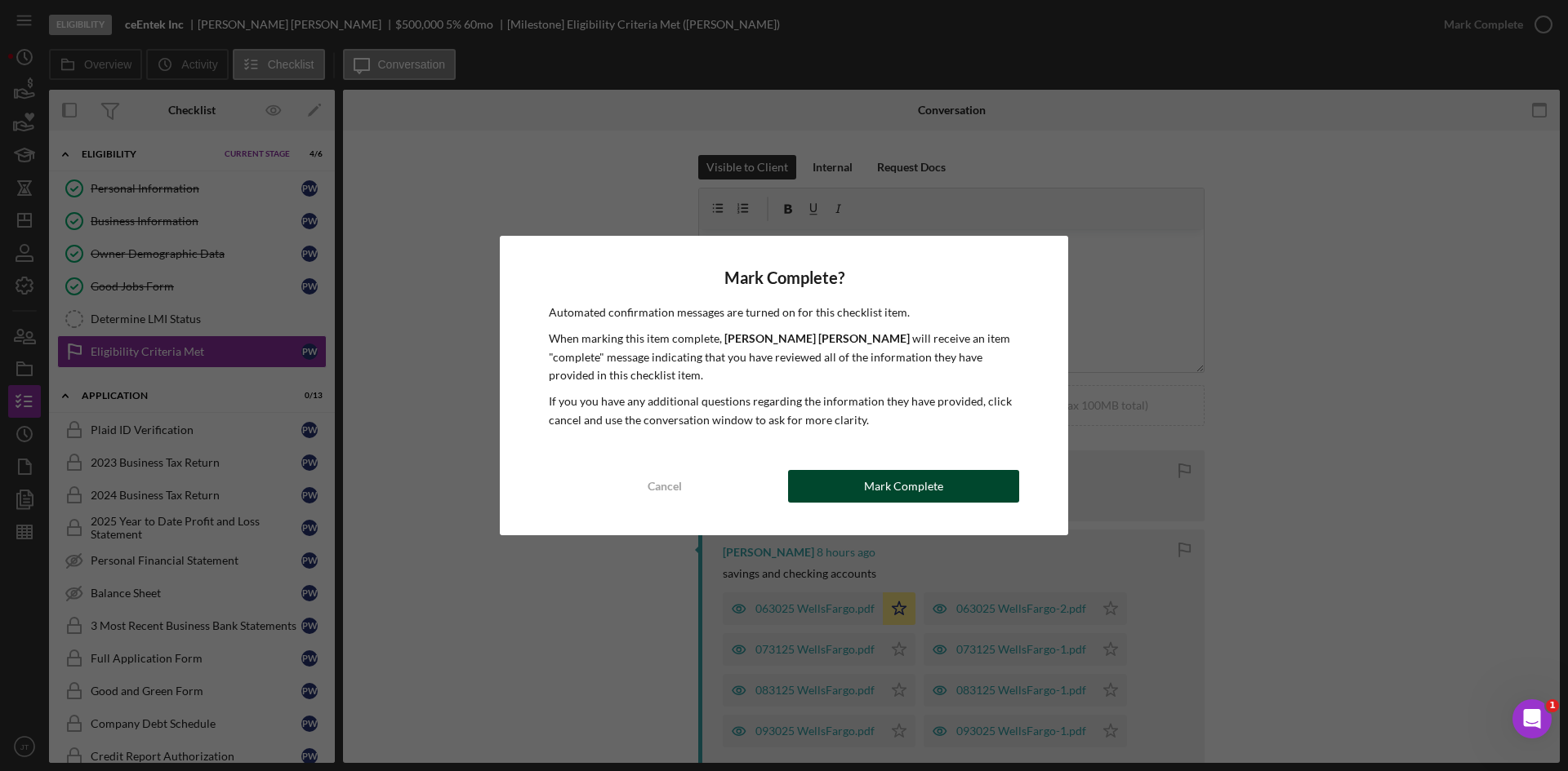
click at [906, 489] on div "Mark Complete" at bounding box center [903, 486] width 79 height 33
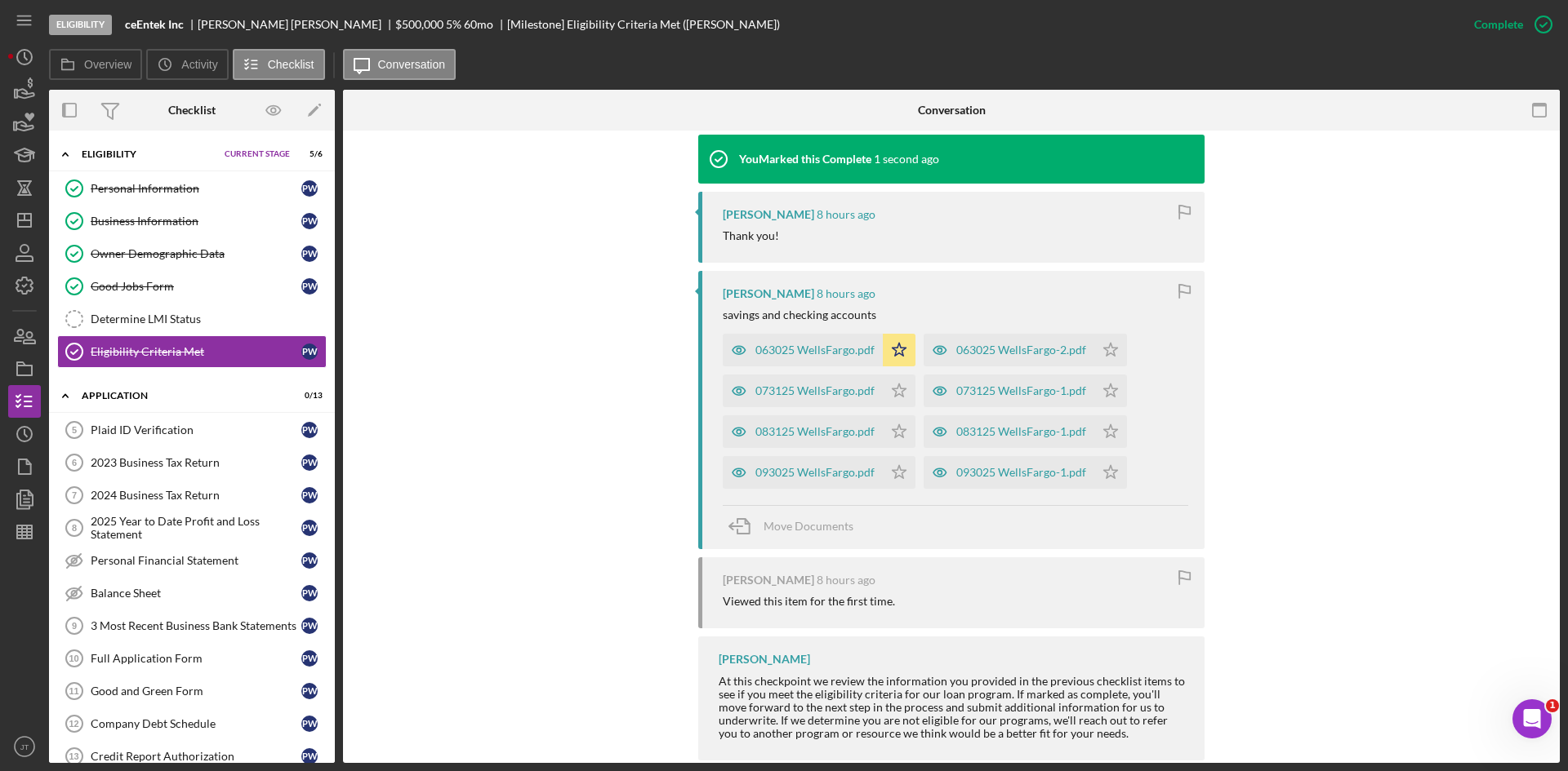
scroll to position [546, 0]
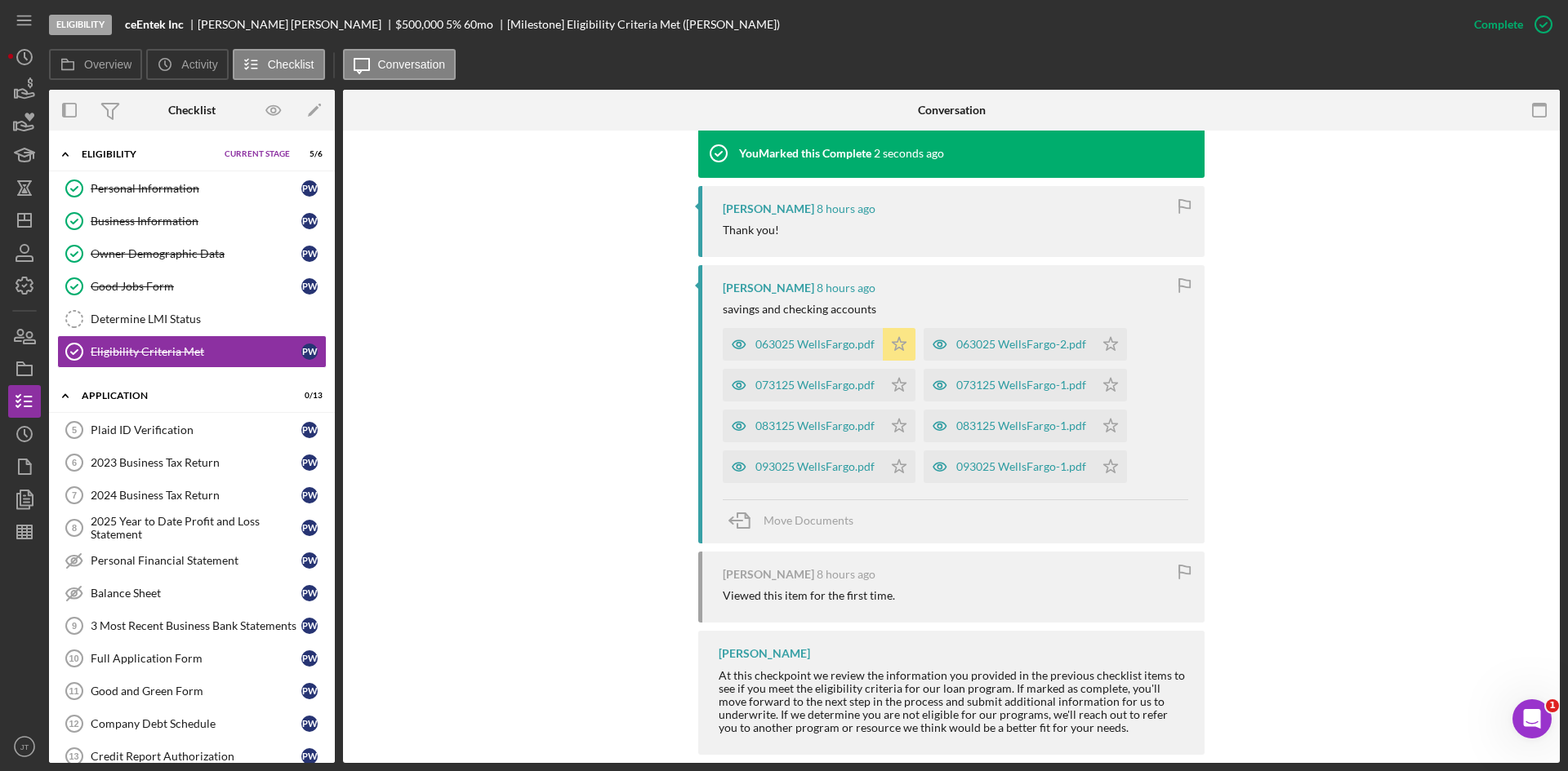
click at [897, 344] on icon "Icon/Star" at bounding box center [898, 344] width 33 height 33
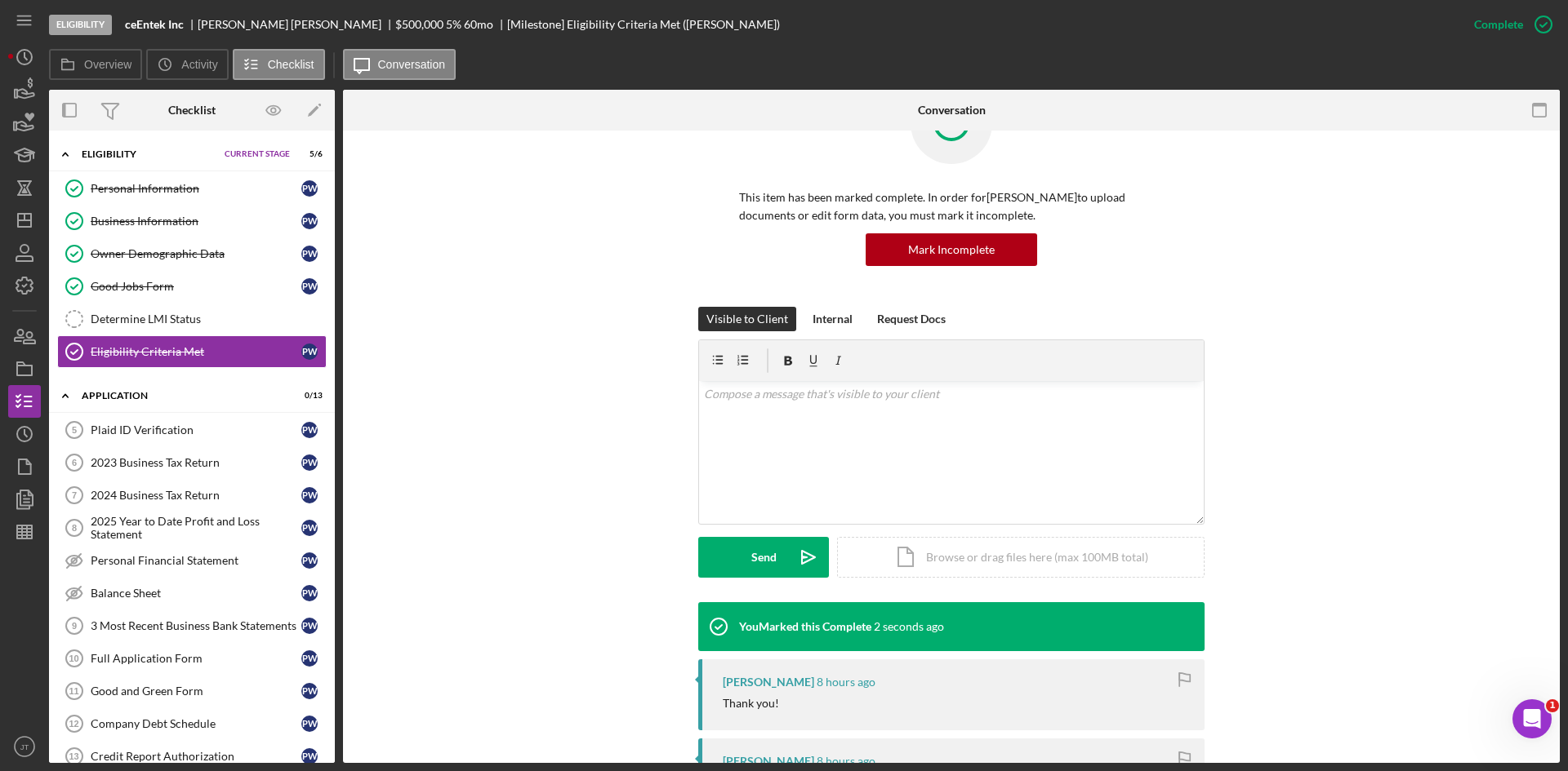
scroll to position [0, 0]
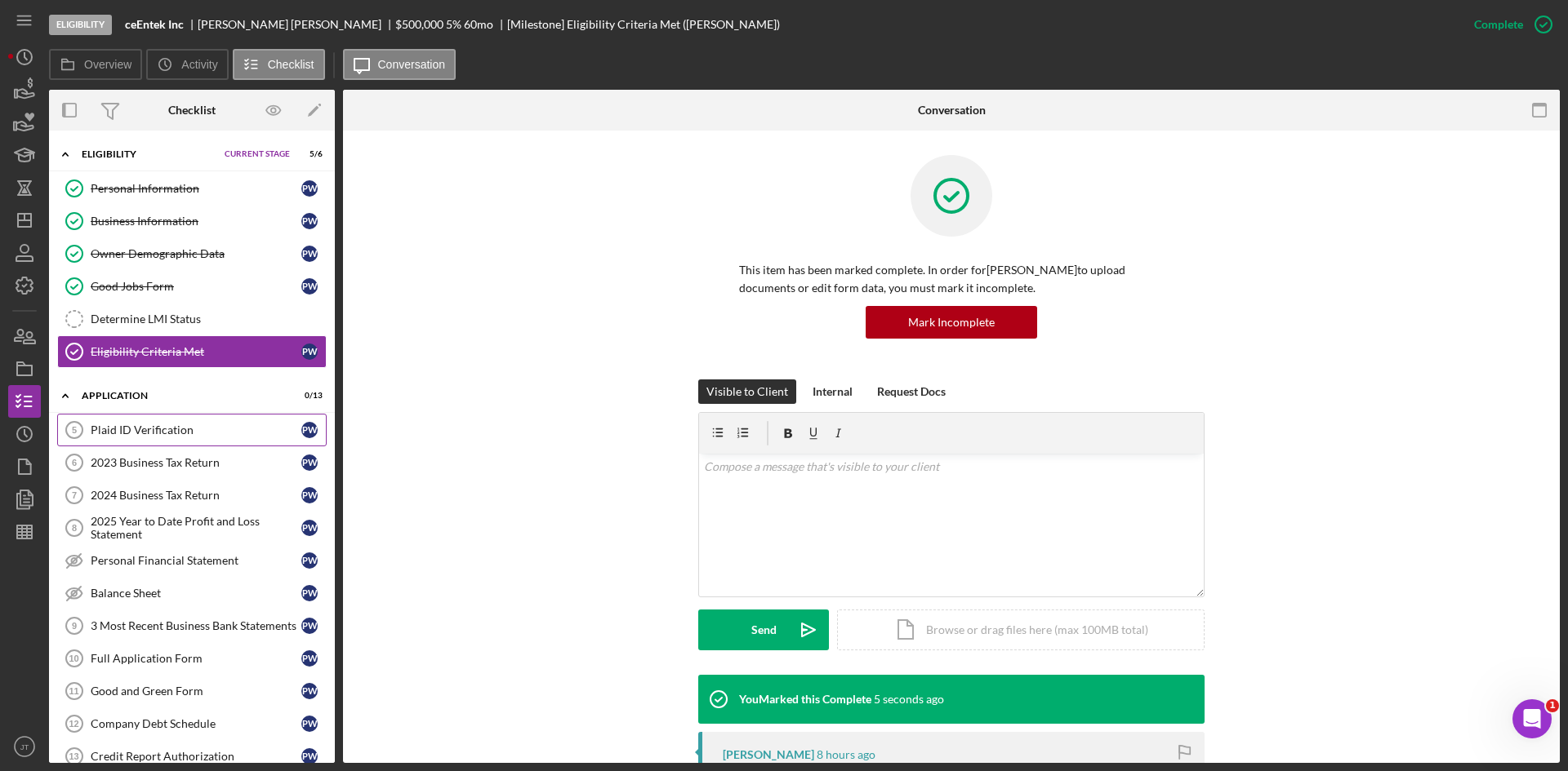
click at [172, 432] on div "Plaid ID Verification" at bounding box center [195, 430] width 210 height 13
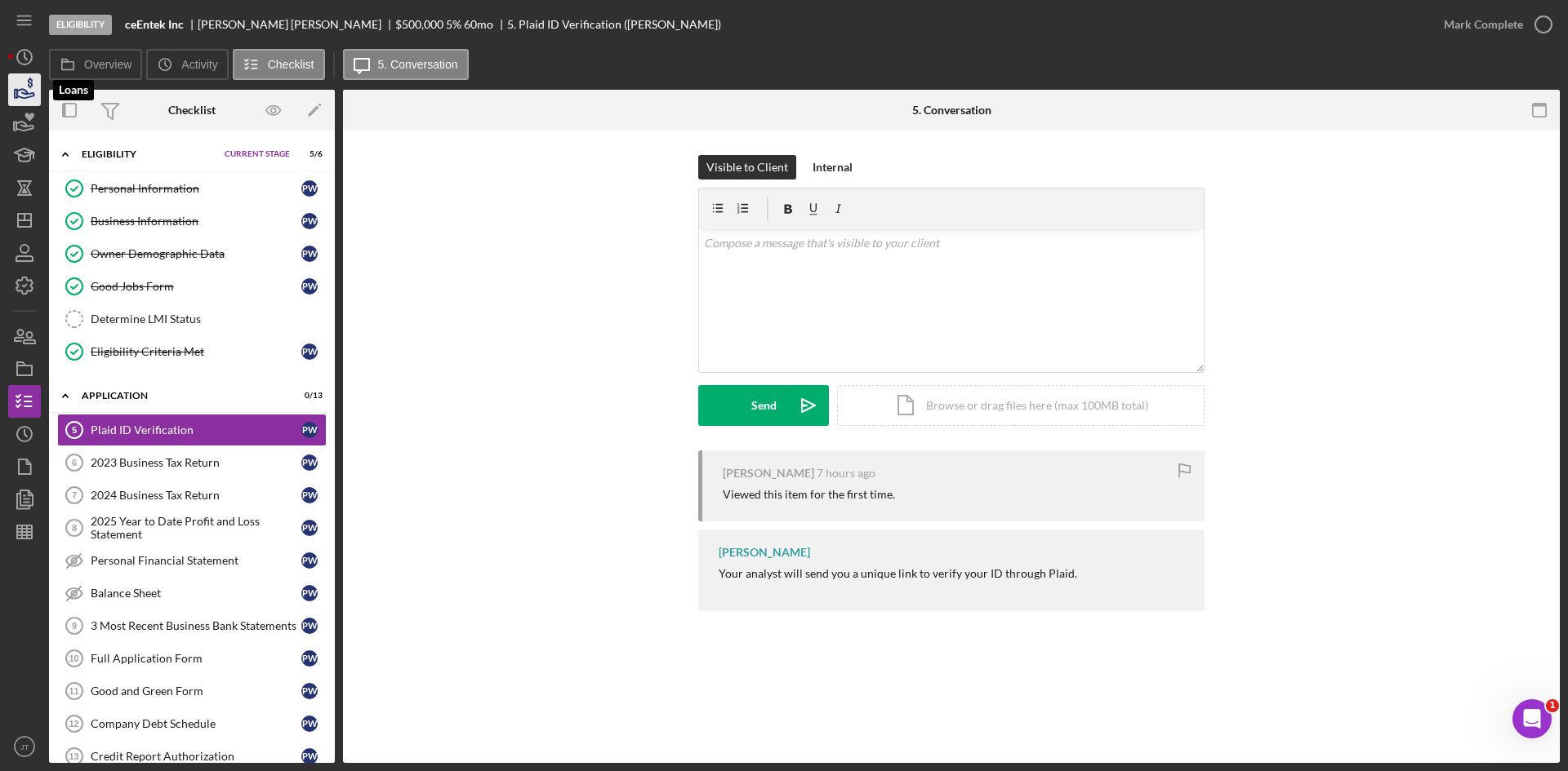
click at [22, 100] on icon "button" at bounding box center [25, 90] width 40 height 40
